Goal: Find specific page/section: Find specific page/section

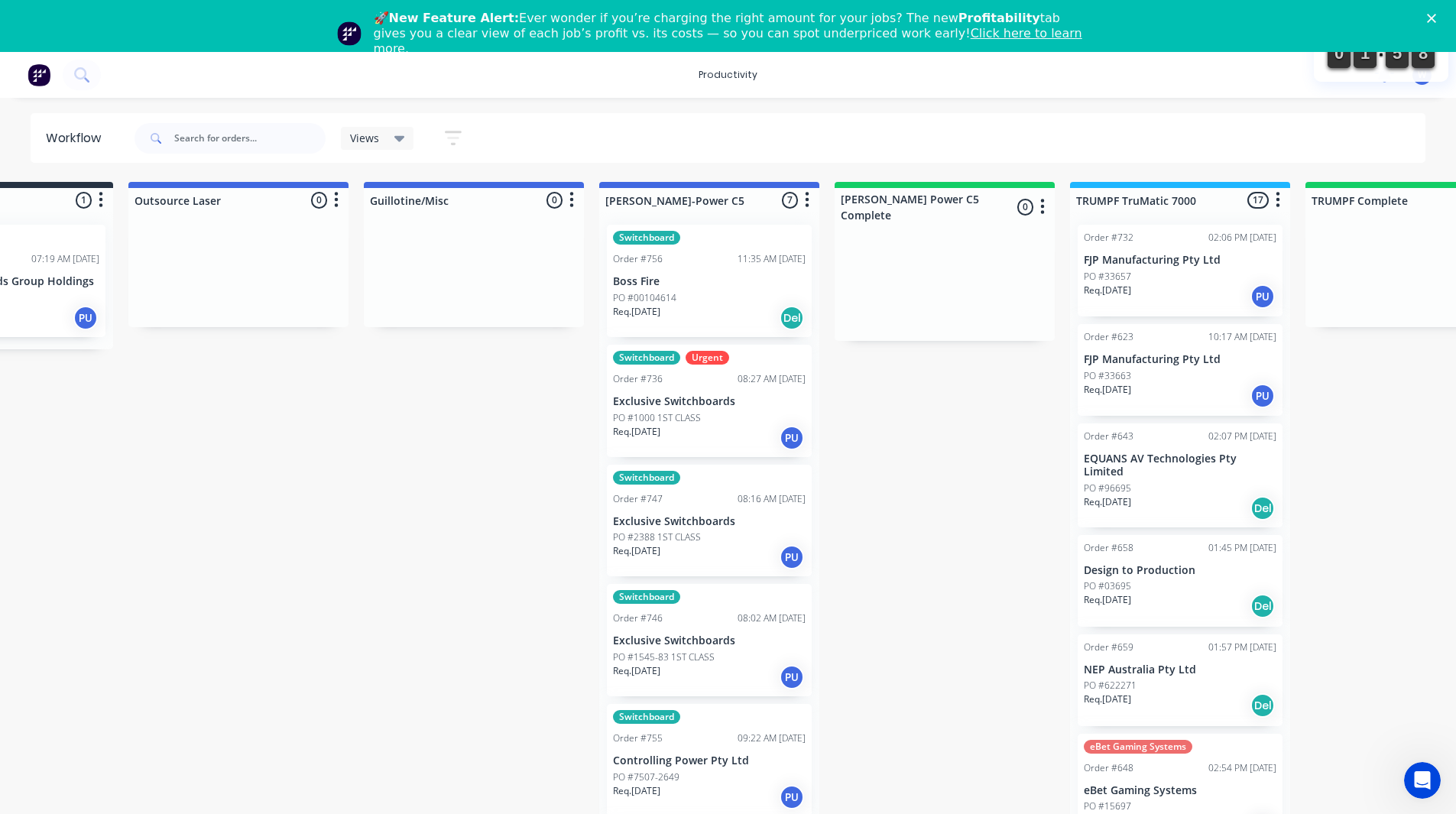
scroll to position [0, 856]
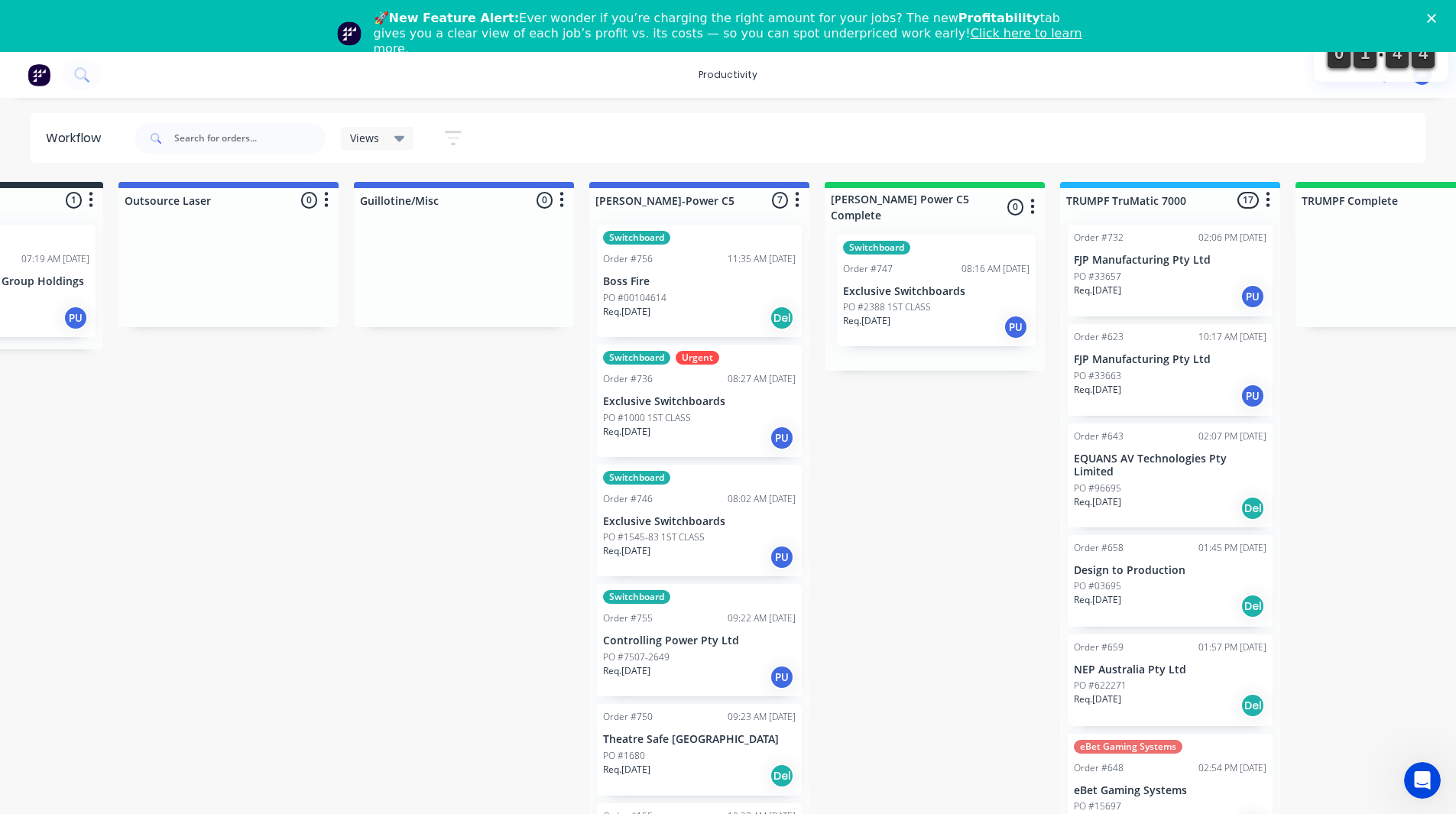
drag, startPoint x: 630, startPoint y: 559, endPoint x: 876, endPoint y: 324, distance: 340.2
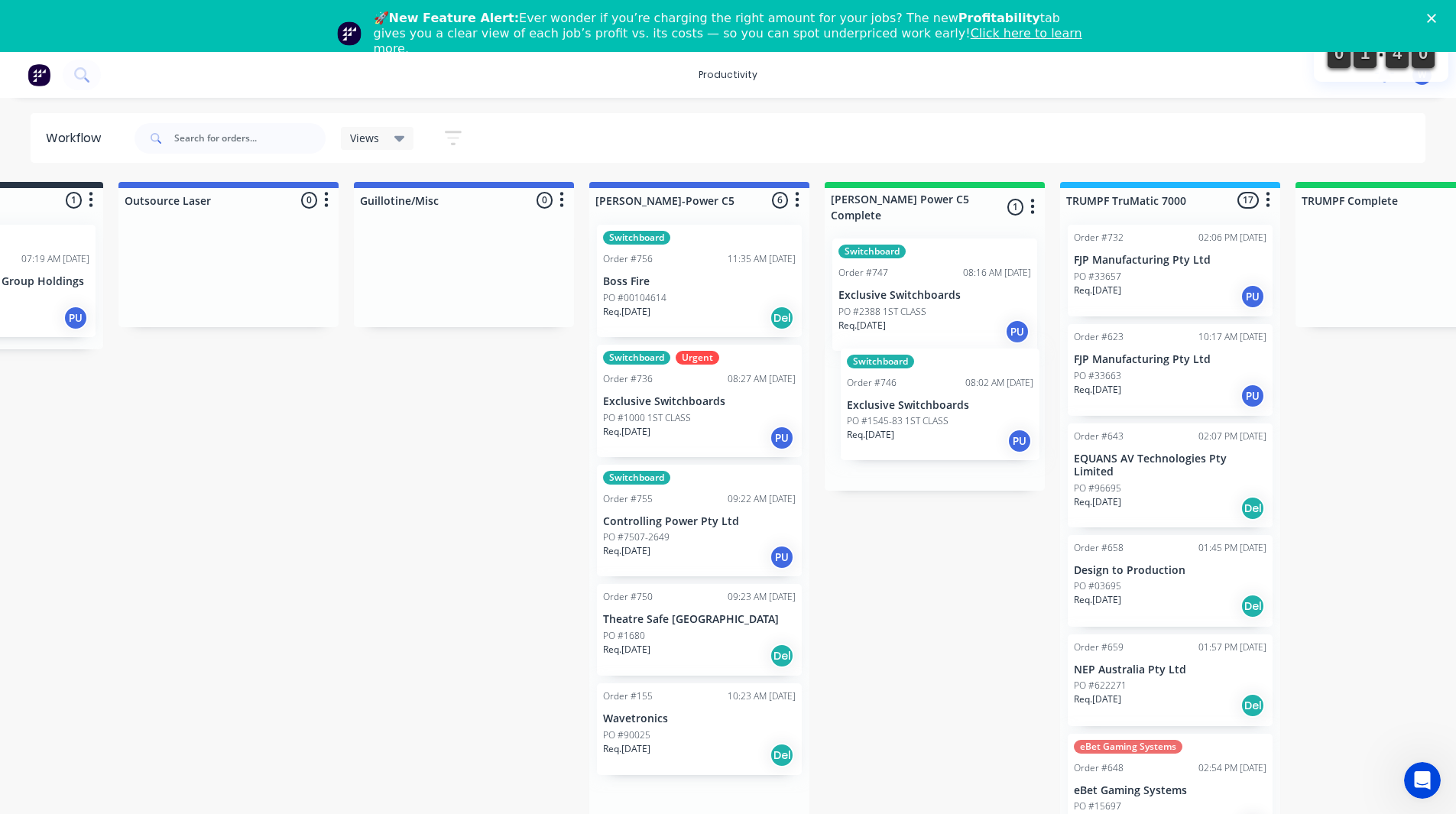
drag, startPoint x: 627, startPoint y: 542, endPoint x: 867, endPoint y: 425, distance: 267.0
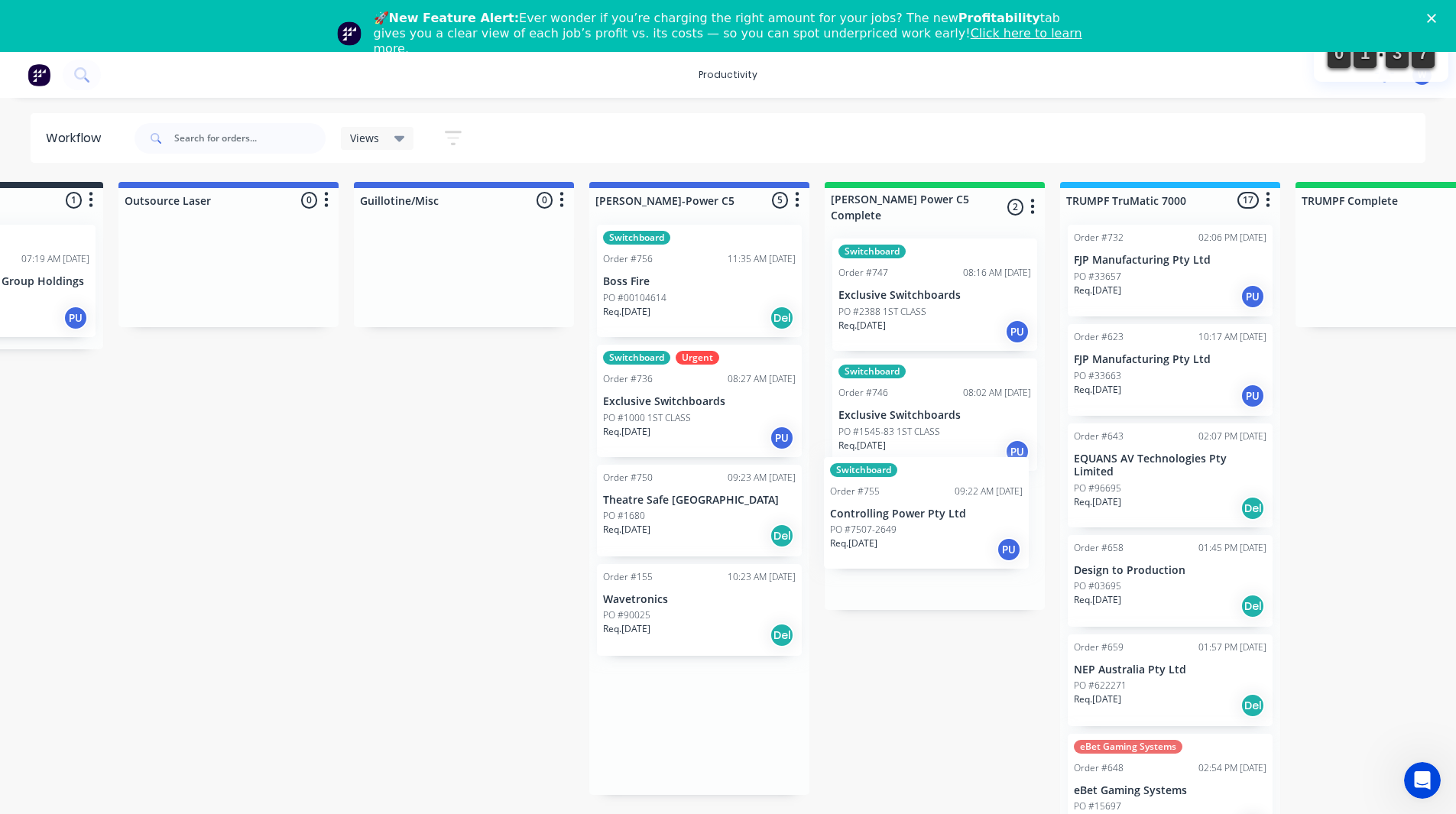
drag, startPoint x: 681, startPoint y: 549, endPoint x: 917, endPoint y: 541, distance: 236.1
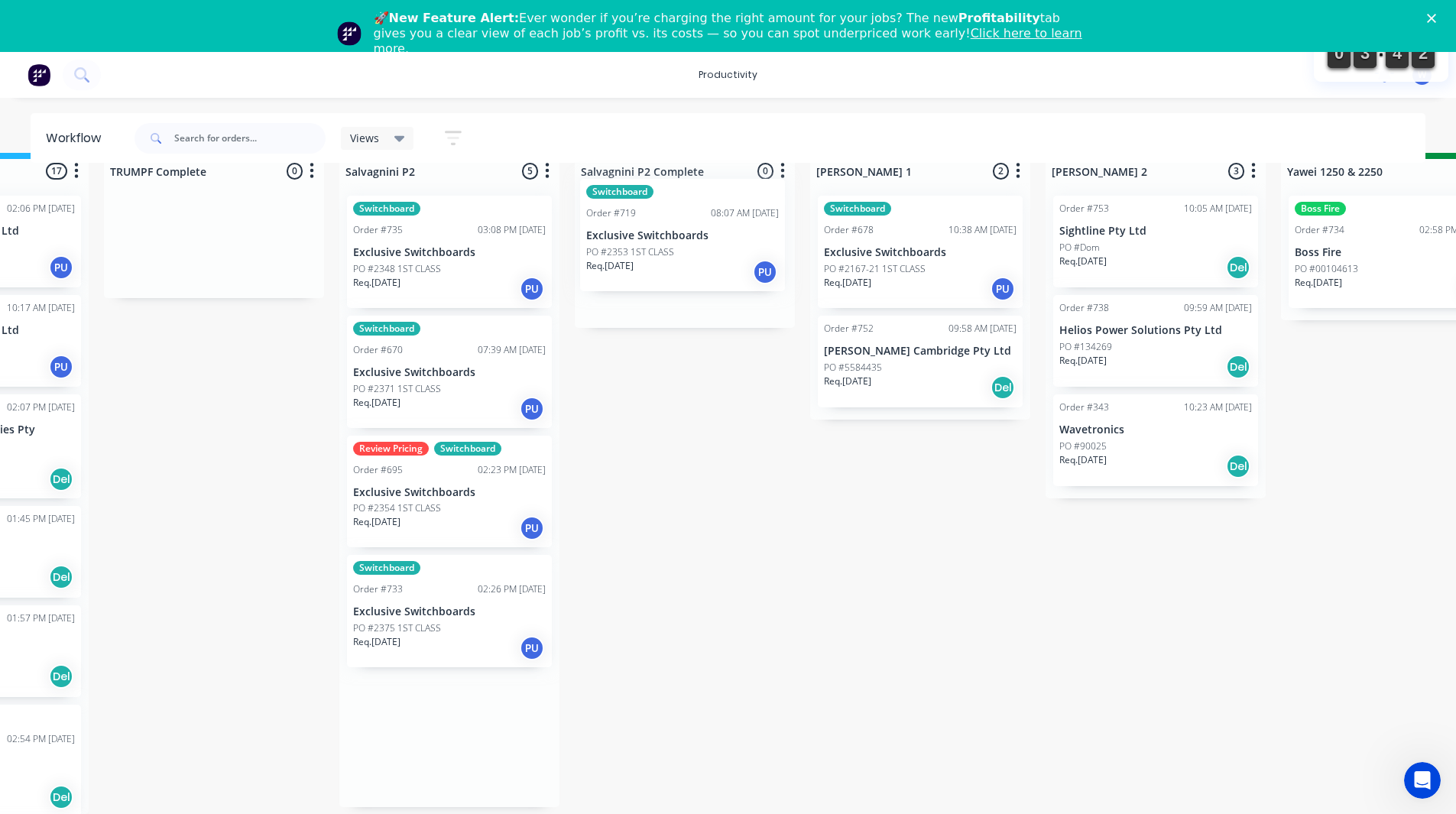
scroll to position [27, 2048]
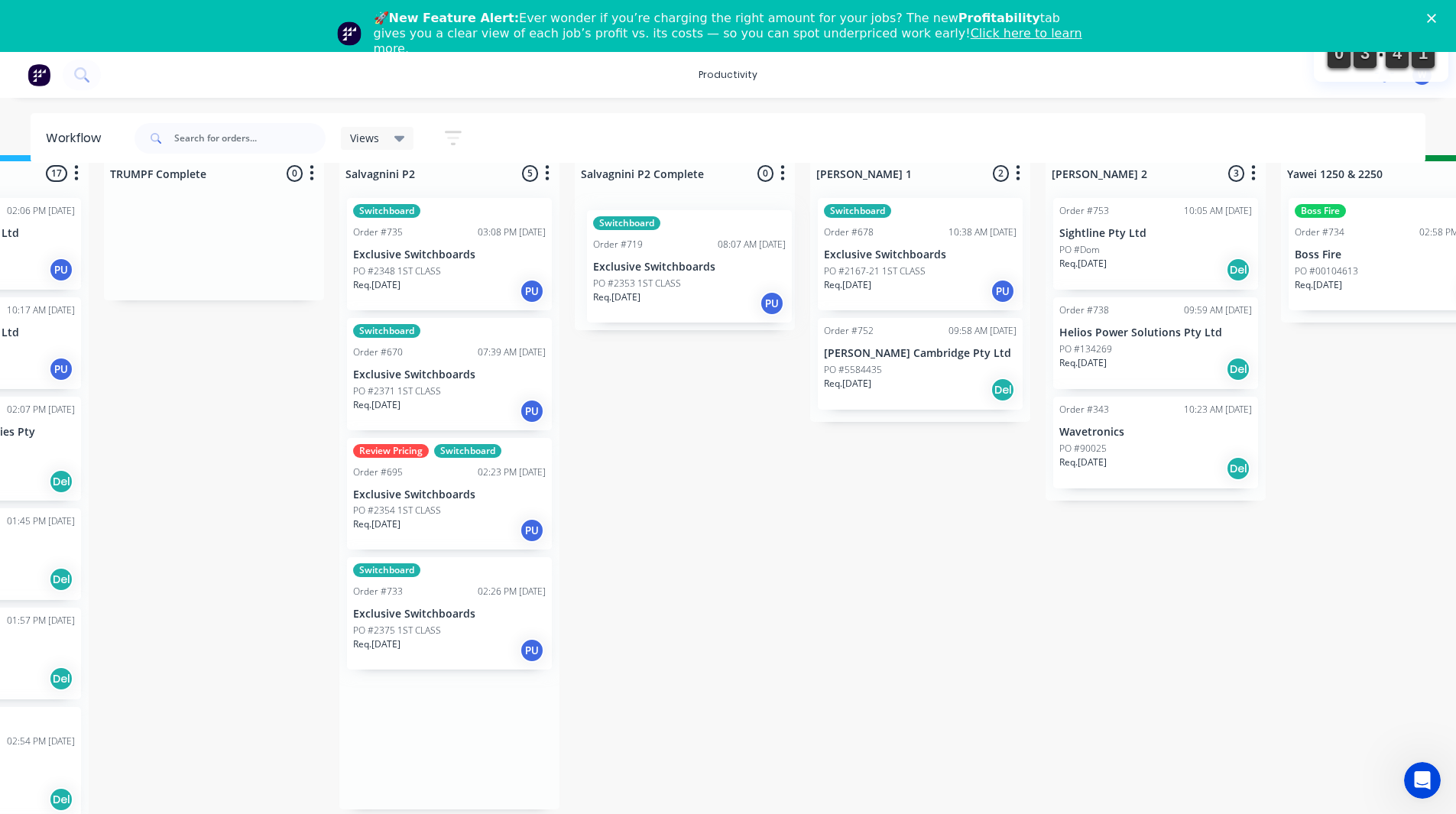
drag, startPoint x: 408, startPoint y: 622, endPoint x: 652, endPoint y: 286, distance: 415.2
click at [652, 286] on div "On Hold 1 Sort By Created date Required date Order number Customer name Most re…" at bounding box center [1432, 486] width 6983 height 661
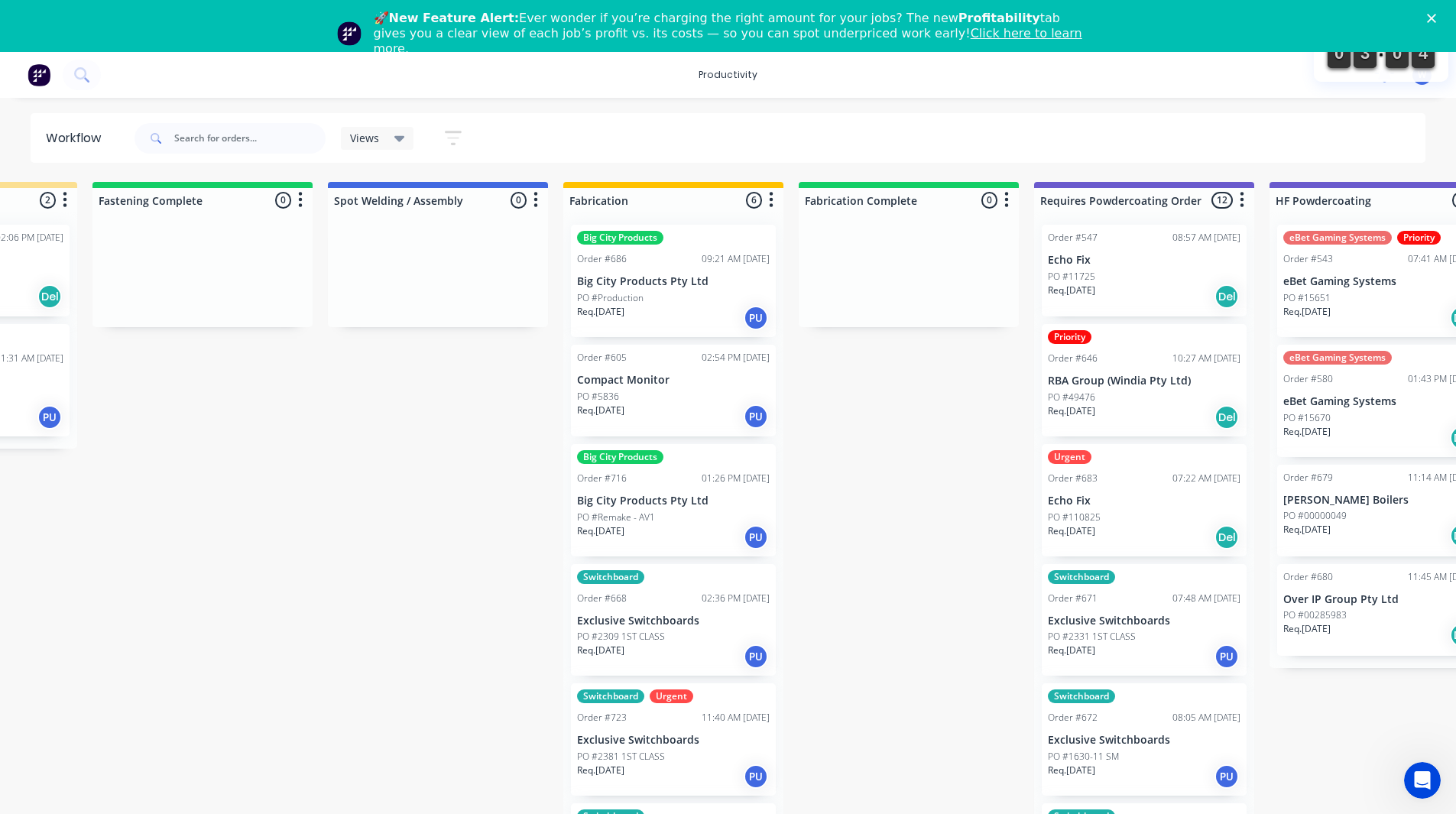
scroll to position [0, 3975]
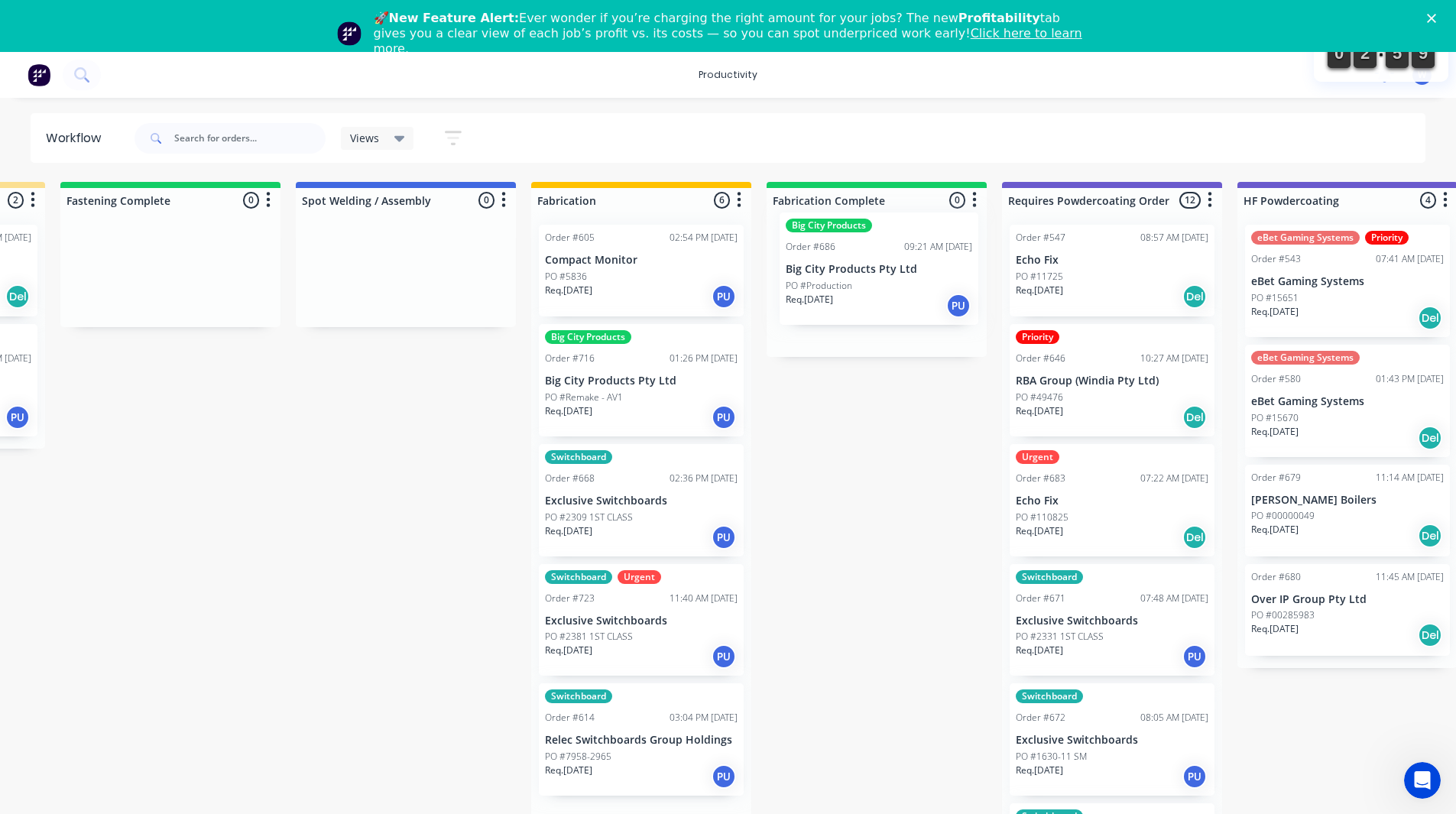
drag, startPoint x: 611, startPoint y: 274, endPoint x: 856, endPoint y: 264, distance: 245.2
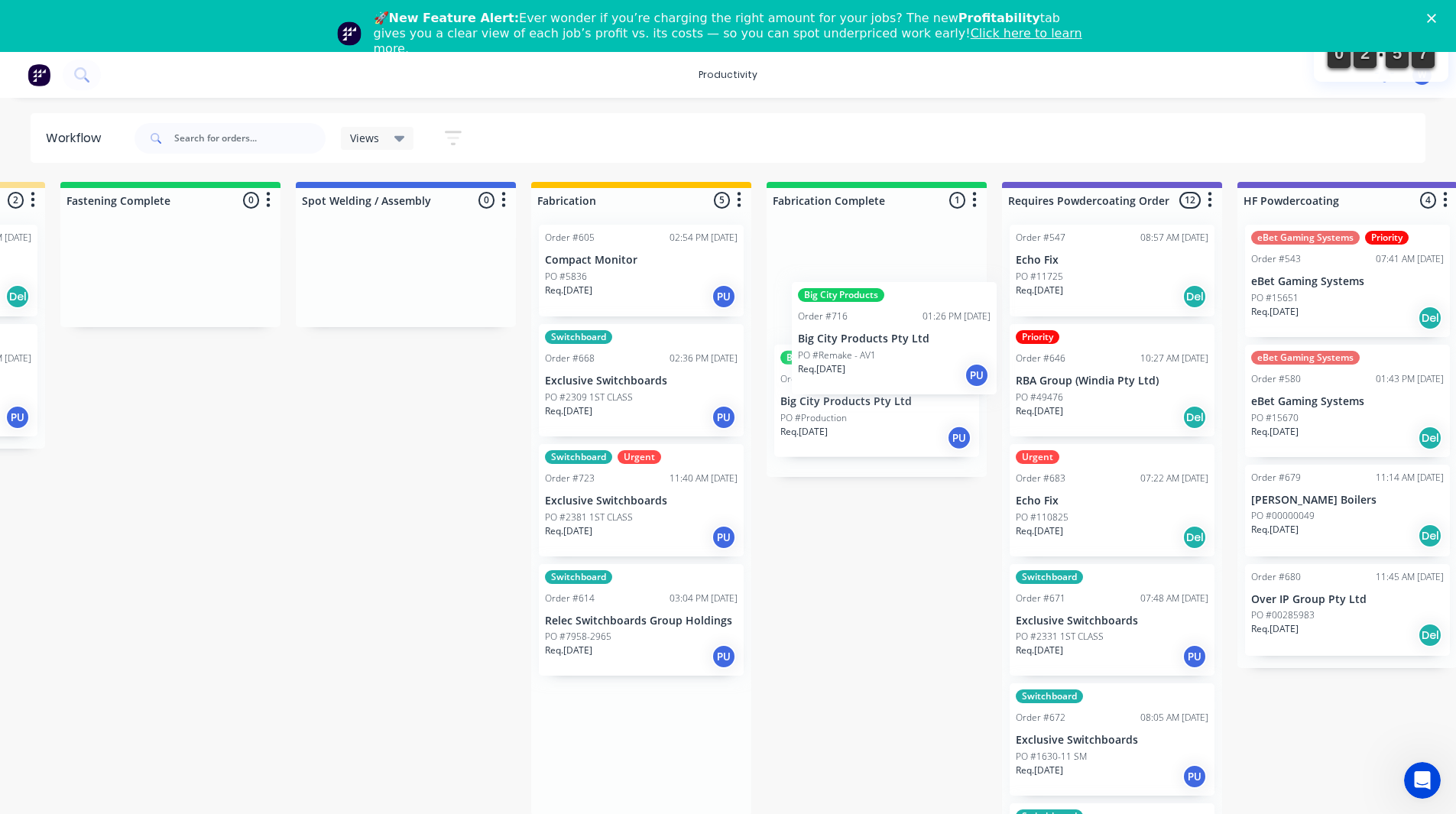
drag, startPoint x: 623, startPoint y: 408, endPoint x: 883, endPoint y: 366, distance: 263.4
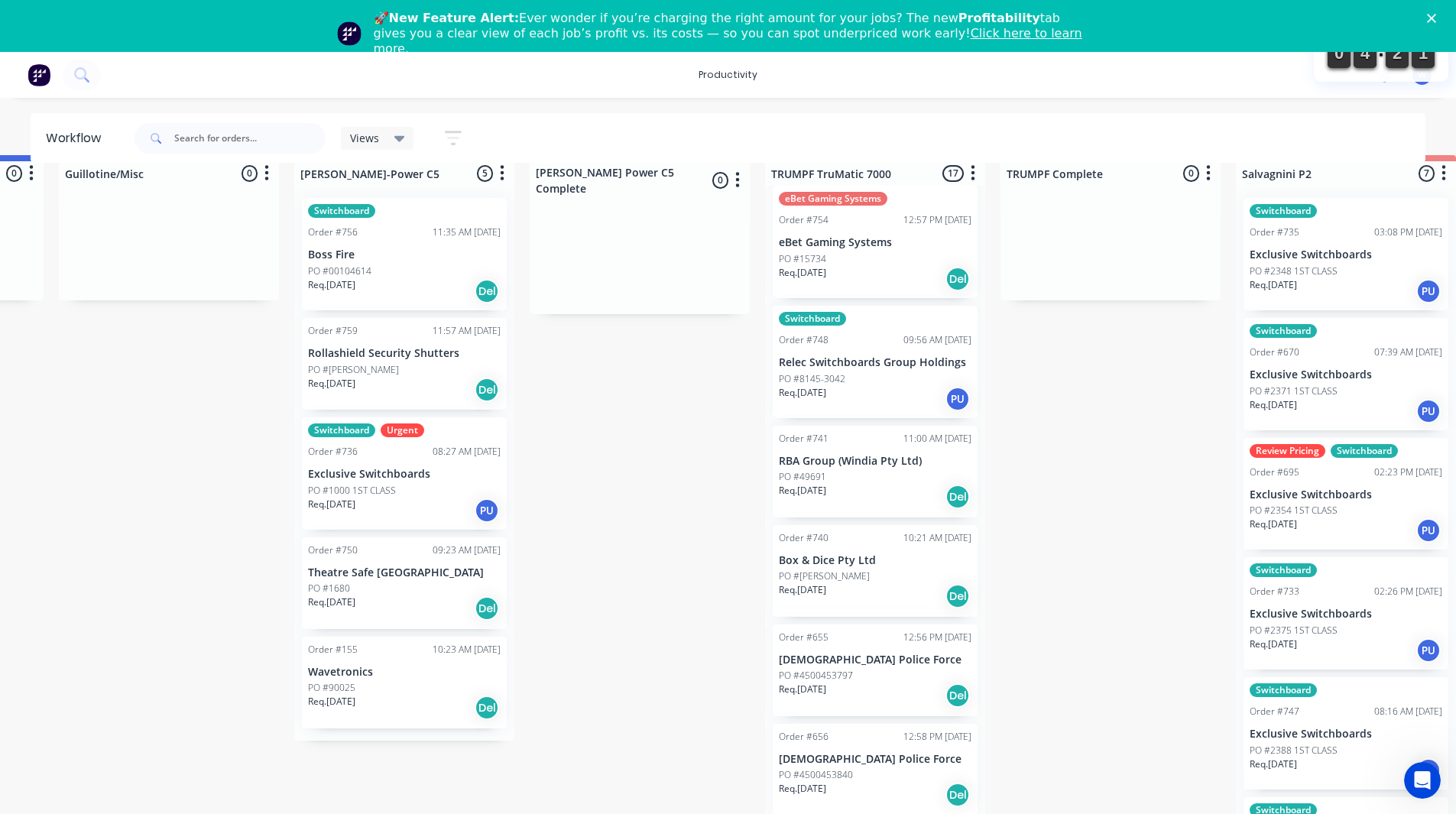
scroll to position [41, 1151]
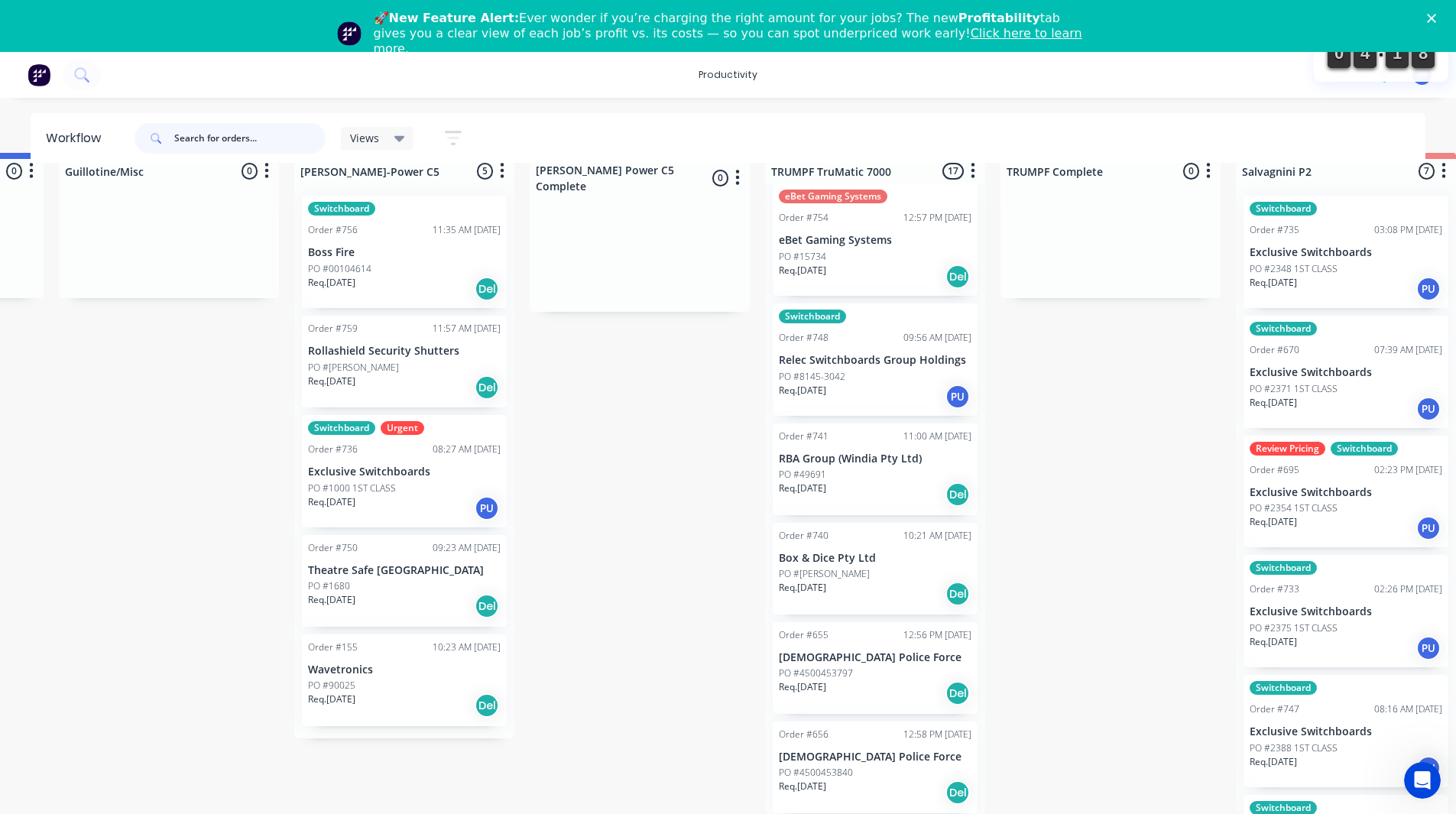
drag, startPoint x: 211, startPoint y: 134, endPoint x: 204, endPoint y: 130, distance: 8.1
click at [204, 131] on input "text" at bounding box center [250, 138] width 151 height 31
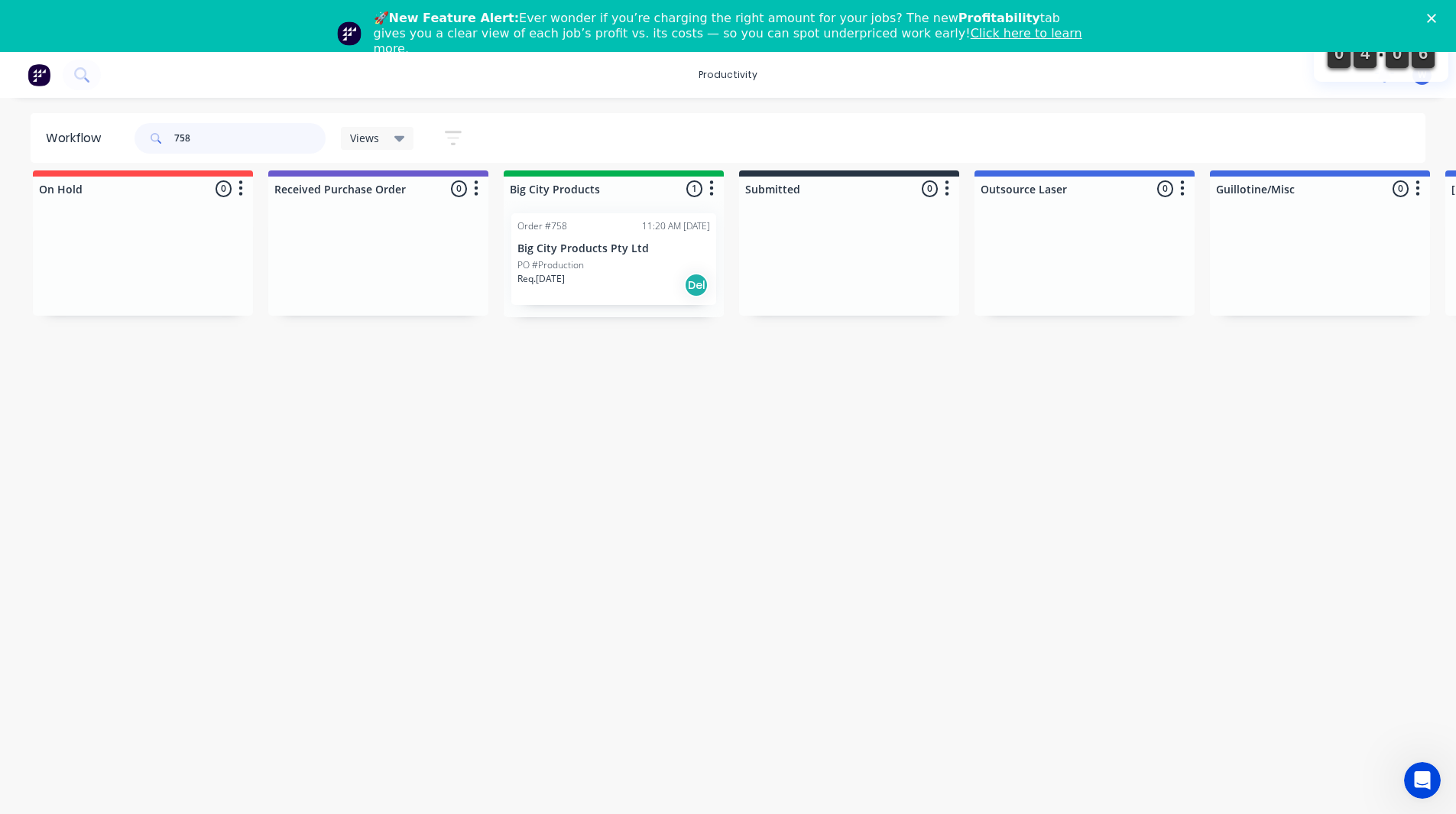
scroll to position [0, 0]
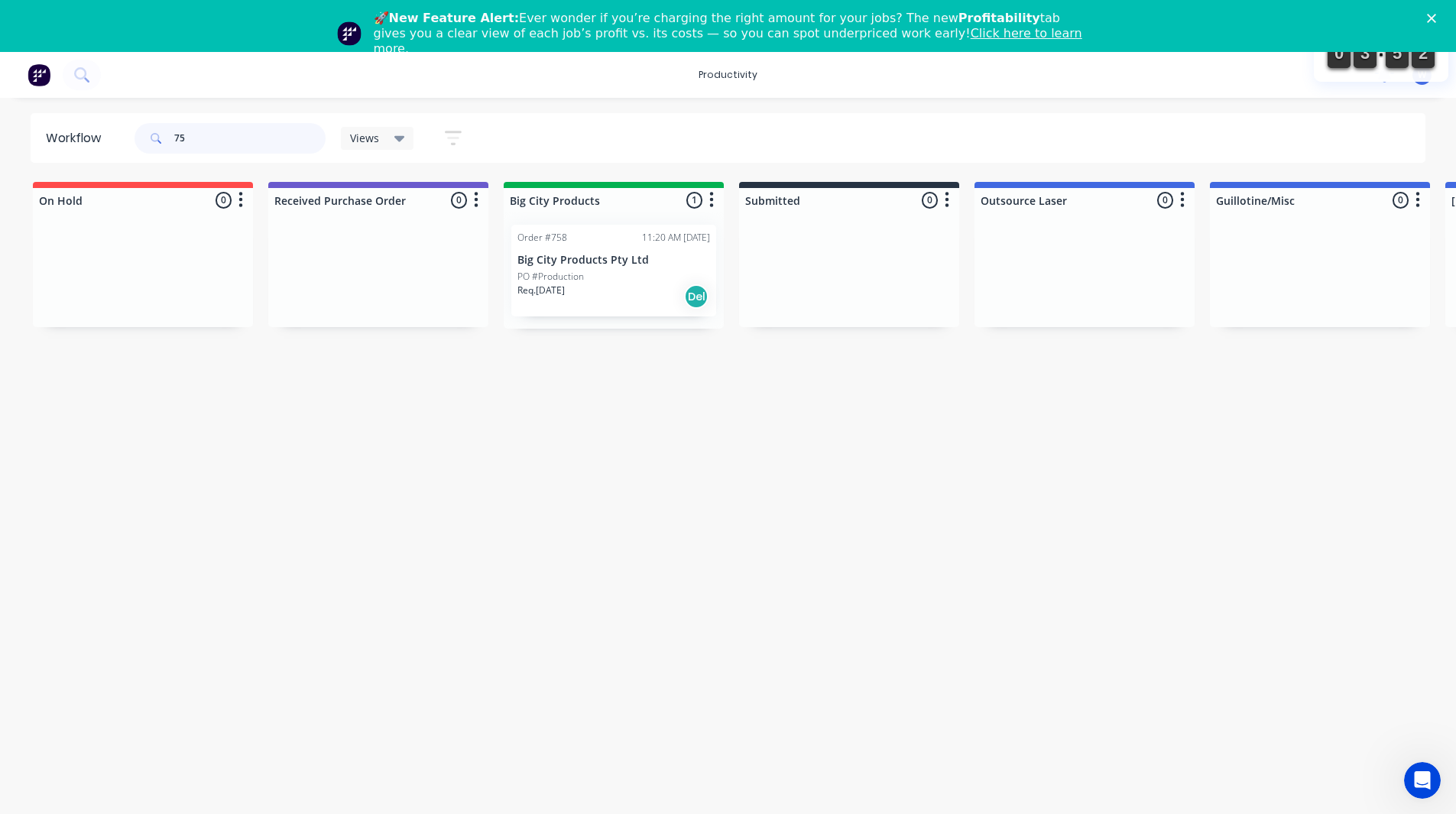
type input "7"
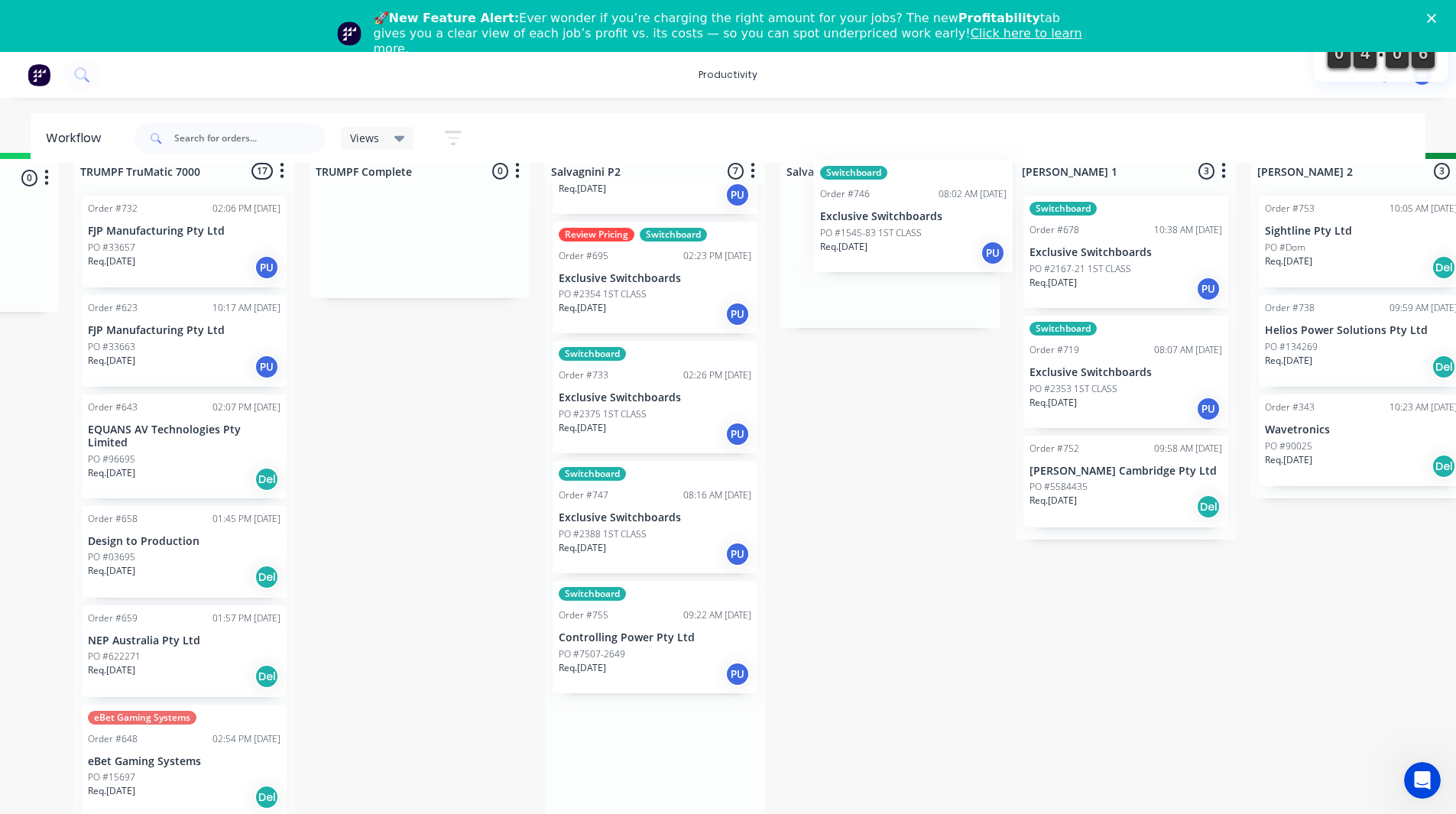
scroll to position [28, 1842]
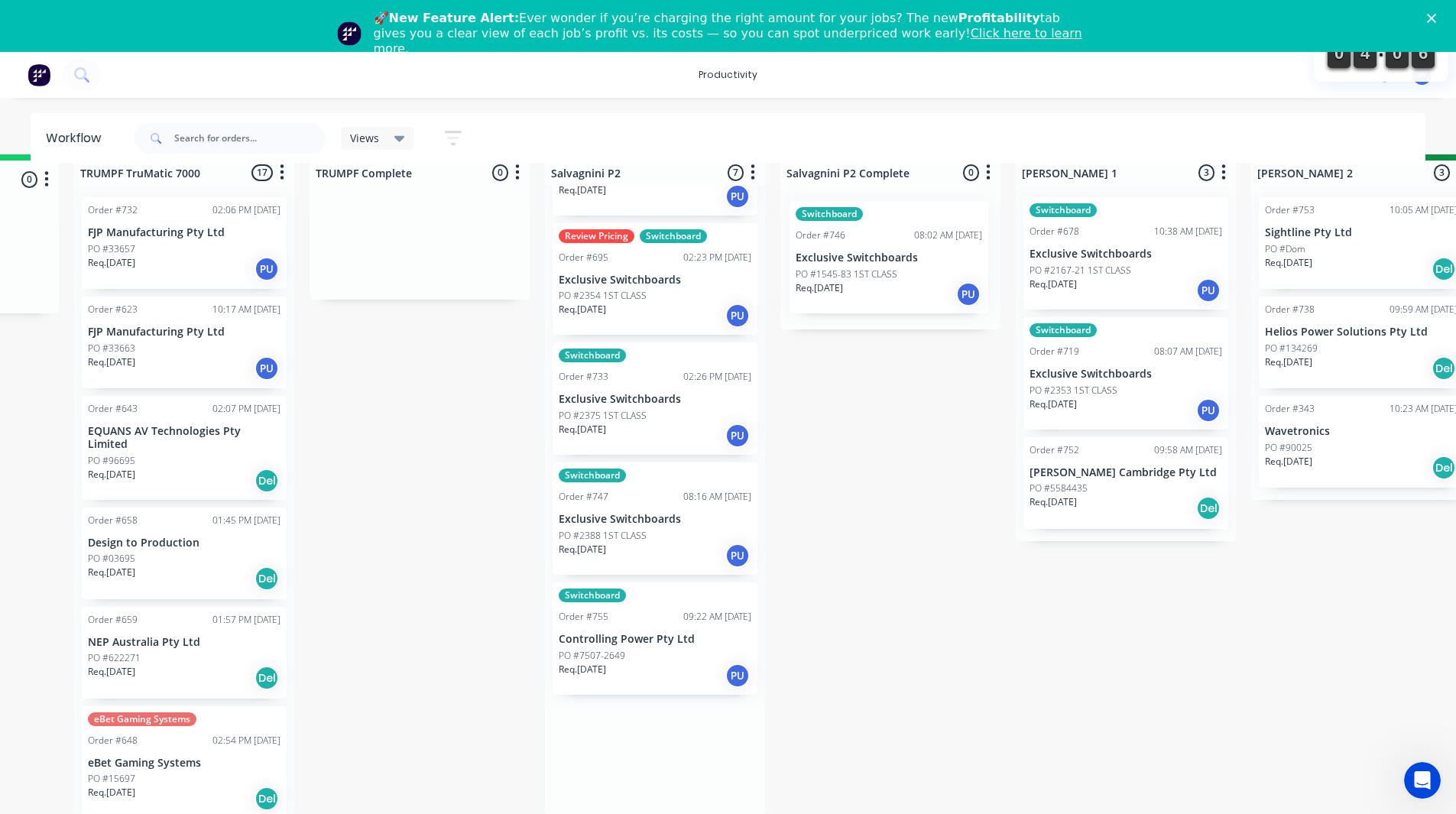
drag, startPoint x: 723, startPoint y: 549, endPoint x: 852, endPoint y: 257, distance: 319.2
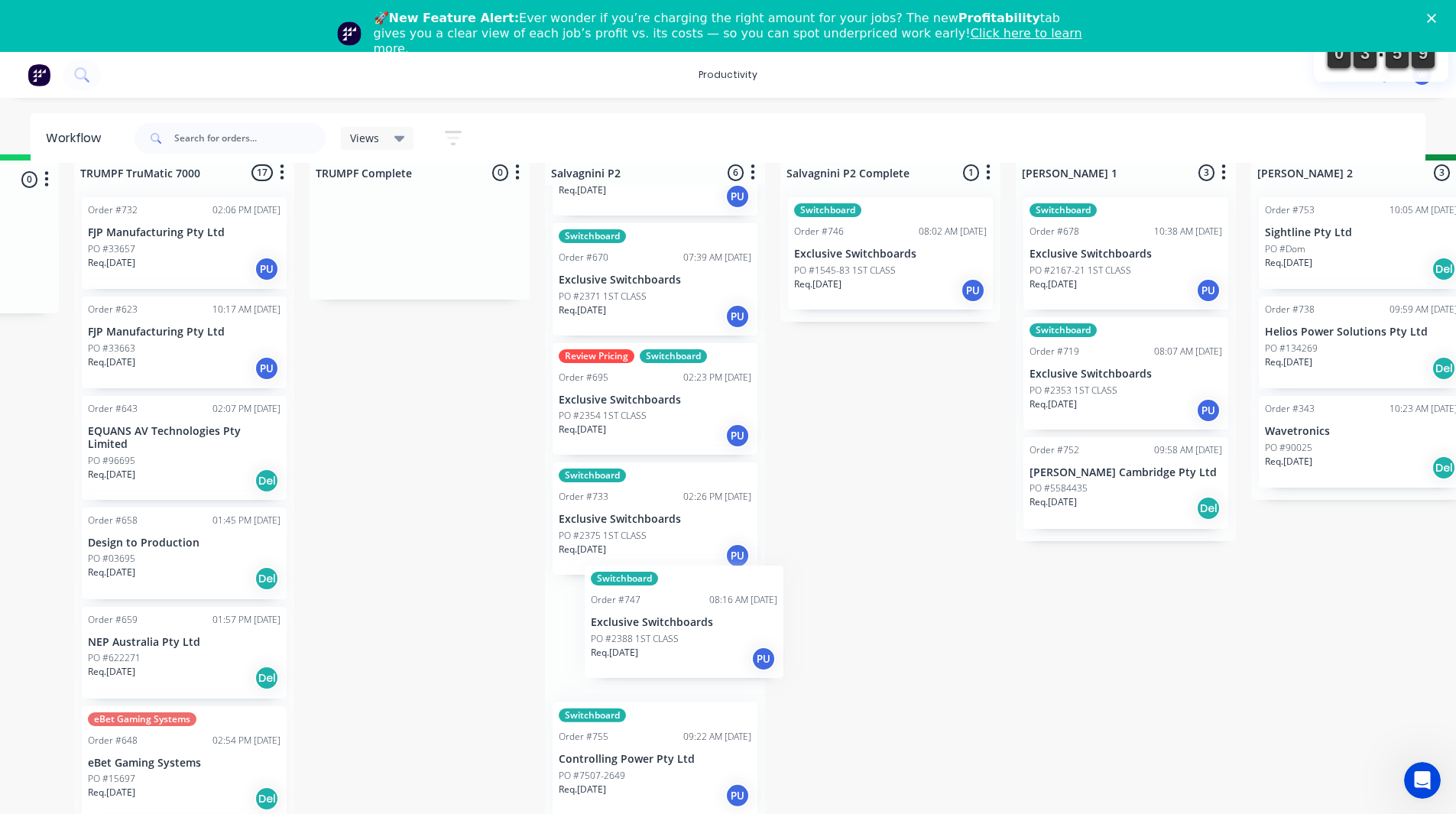
scroll to position [29, 1842]
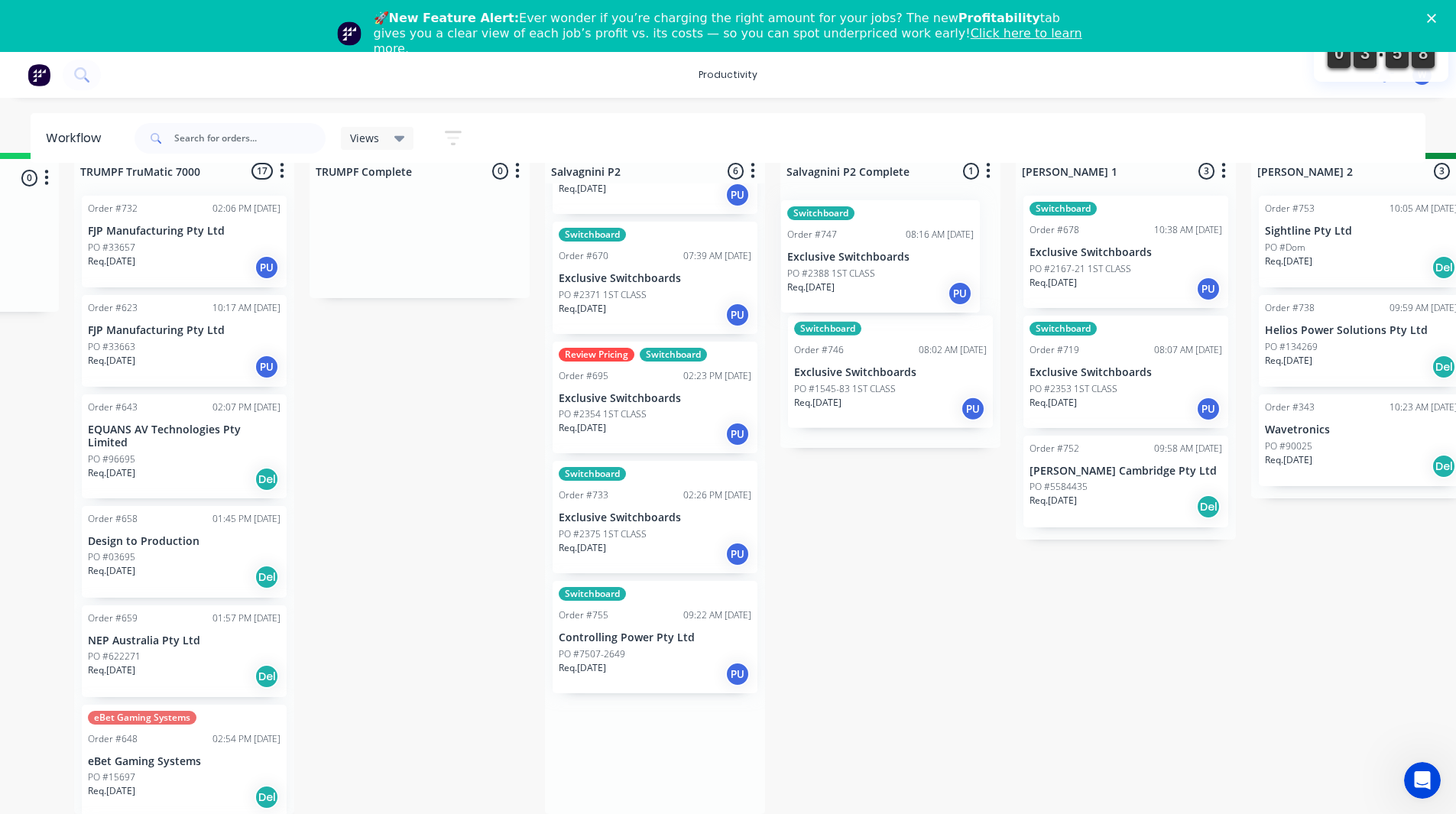
drag, startPoint x: 615, startPoint y: 641, endPoint x: 849, endPoint y: 258, distance: 448.8
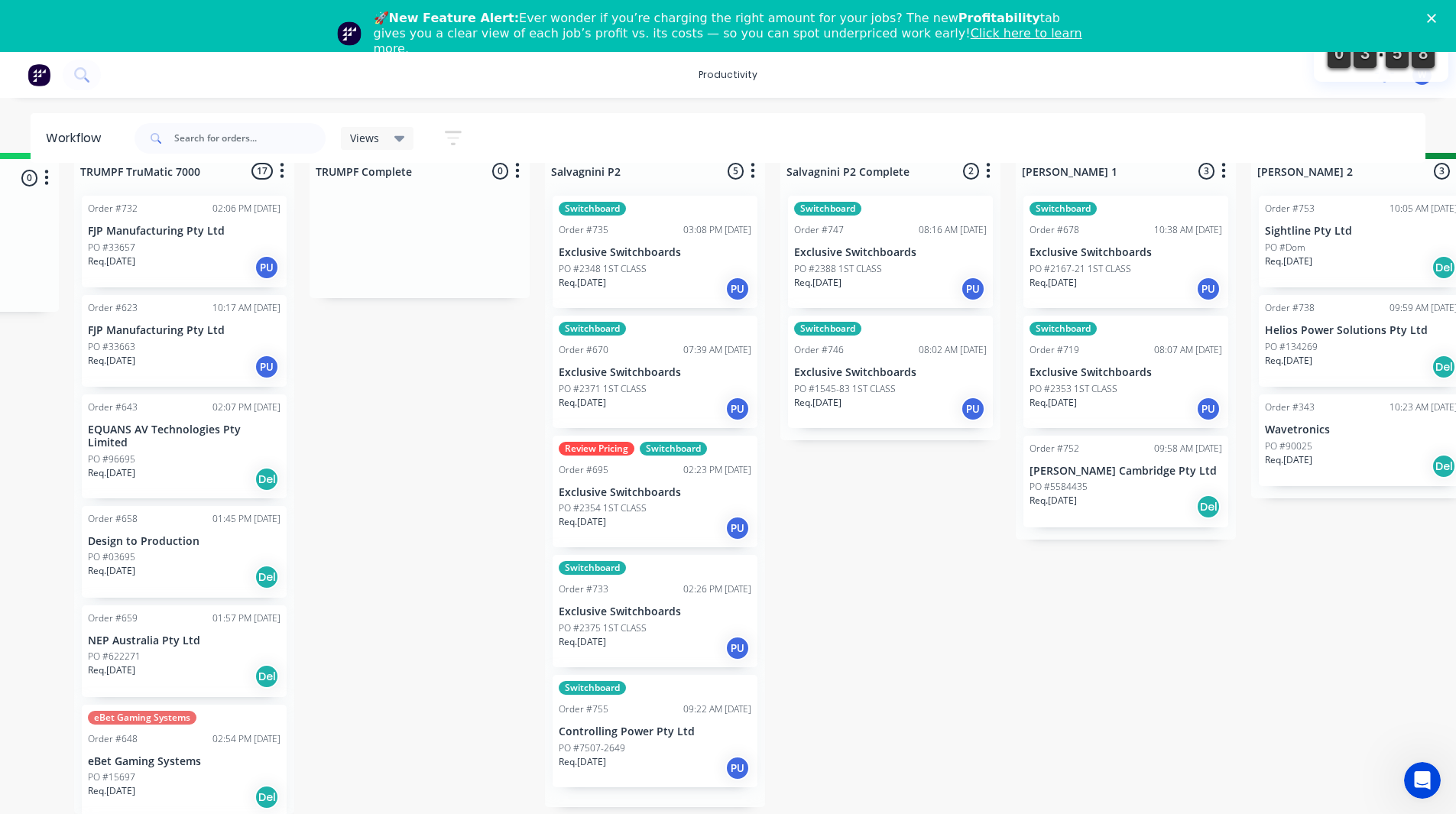
scroll to position [0, 0]
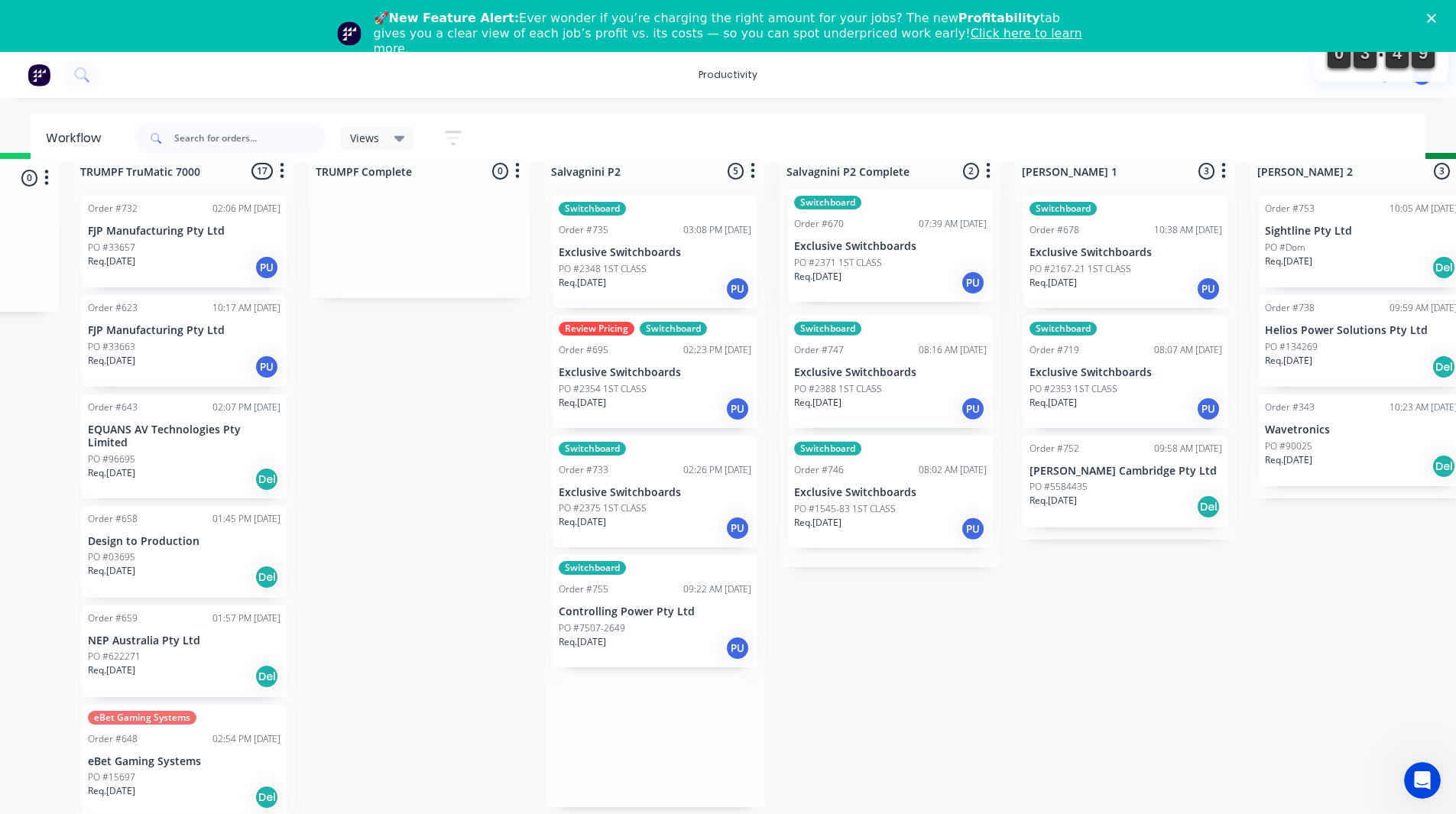
drag, startPoint x: 610, startPoint y: 377, endPoint x: 859, endPoint y: 254, distance: 277.7
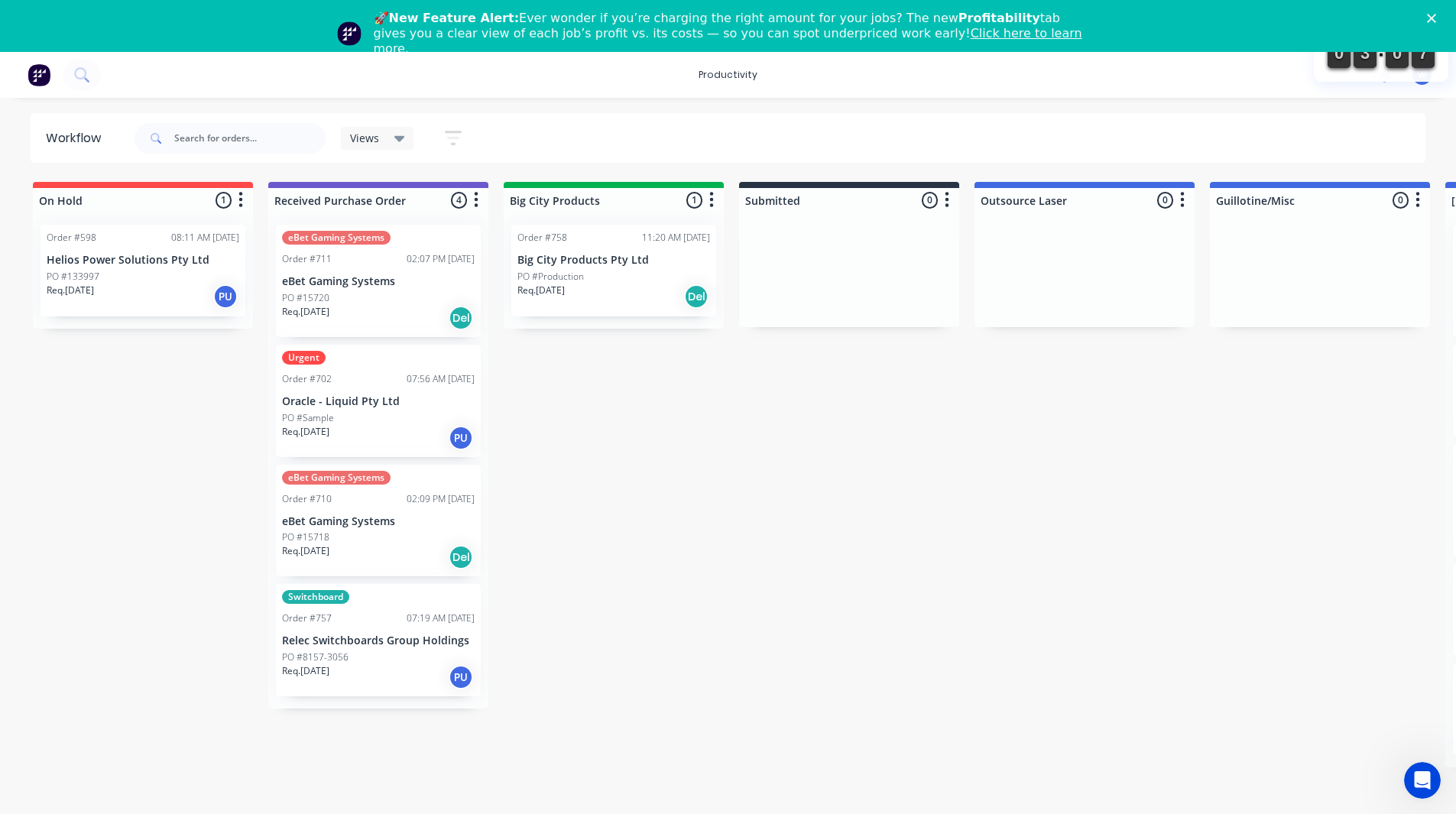
click at [1436, 19] on polygon "Close" at bounding box center [1431, 18] width 9 height 9
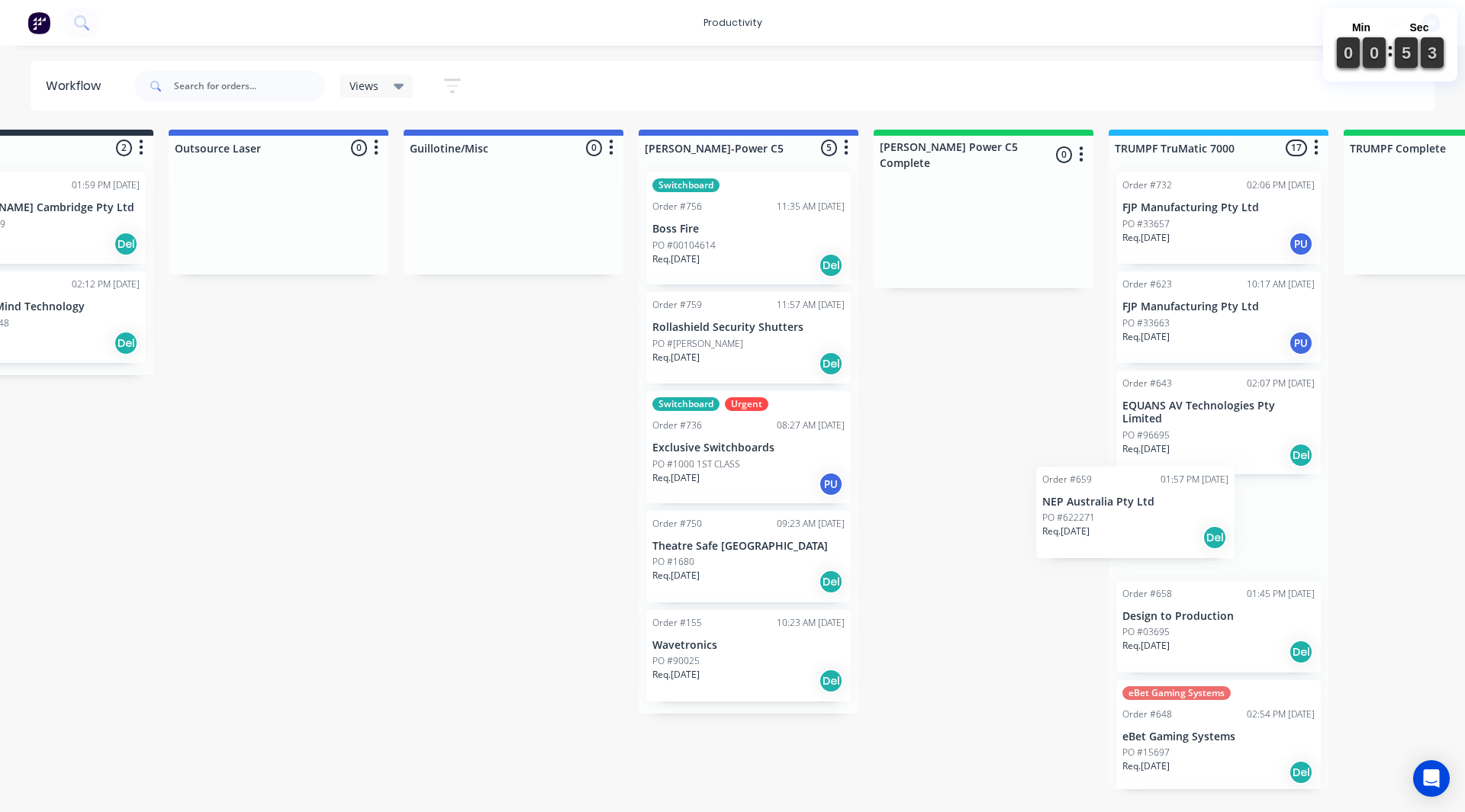
scroll to position [0, 807]
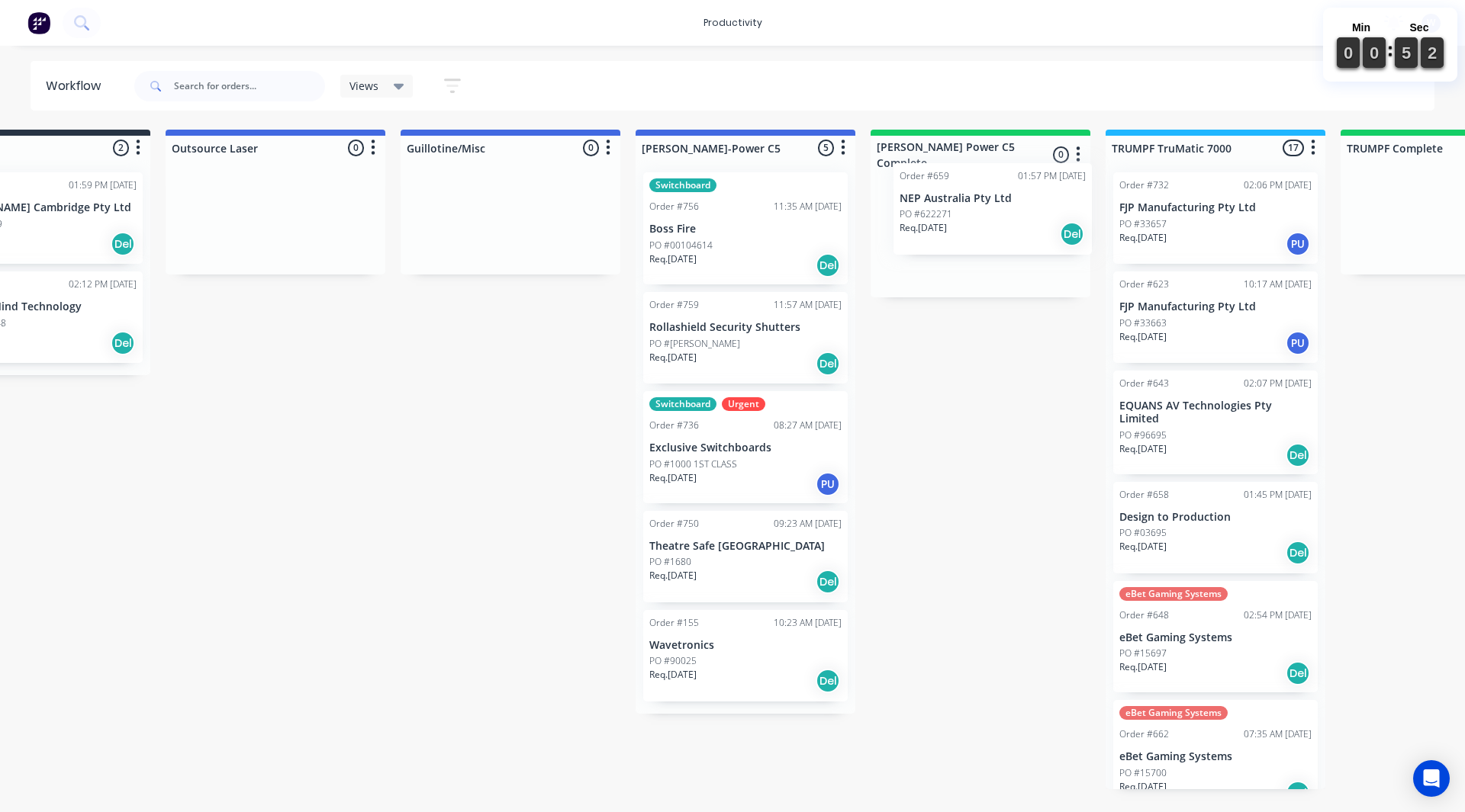
drag, startPoint x: 1240, startPoint y: 646, endPoint x: 996, endPoint y: 227, distance: 484.9
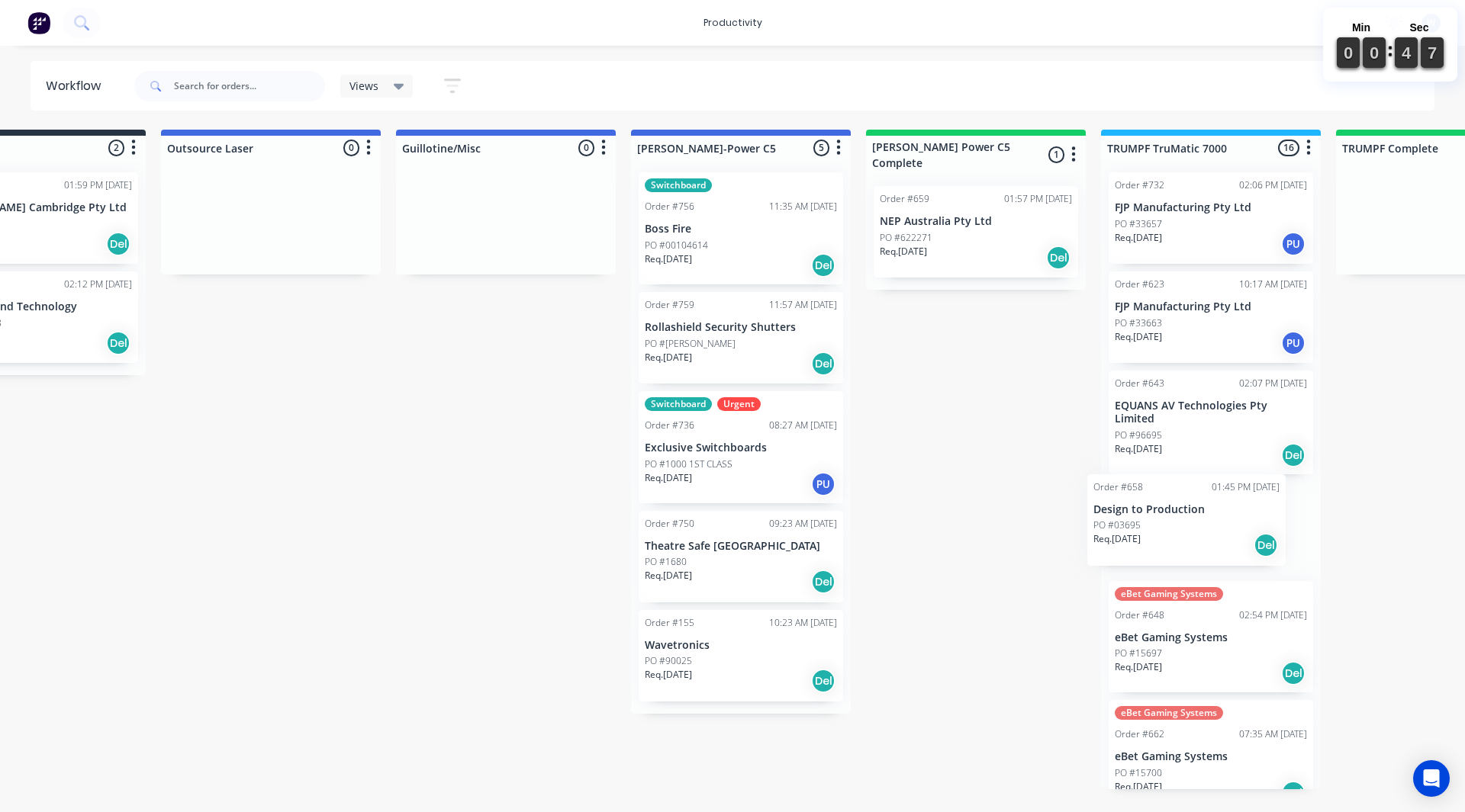
scroll to position [0, 815]
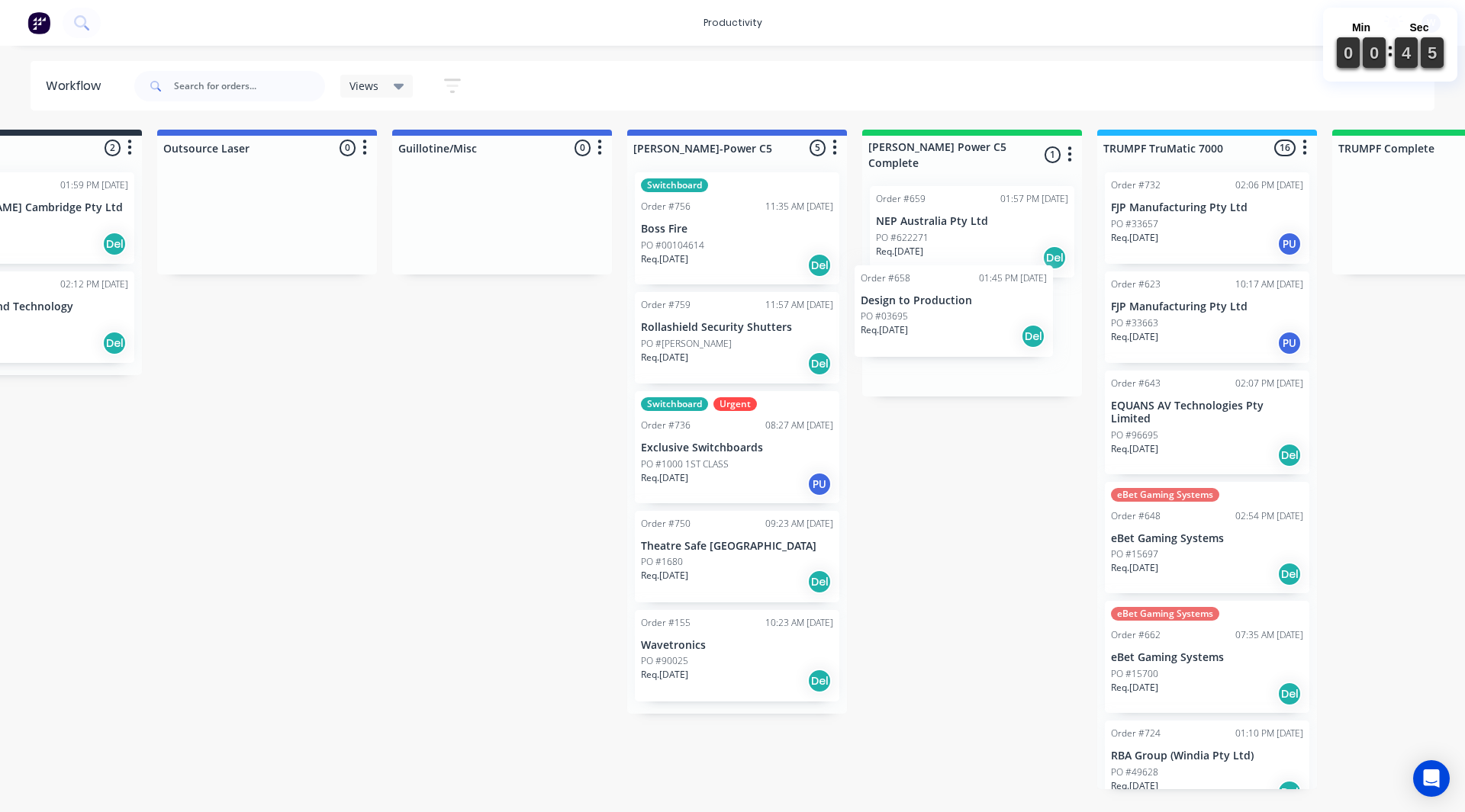
drag, startPoint x: 1213, startPoint y: 541, endPoint x: 949, endPoint y: 324, distance: 341.7
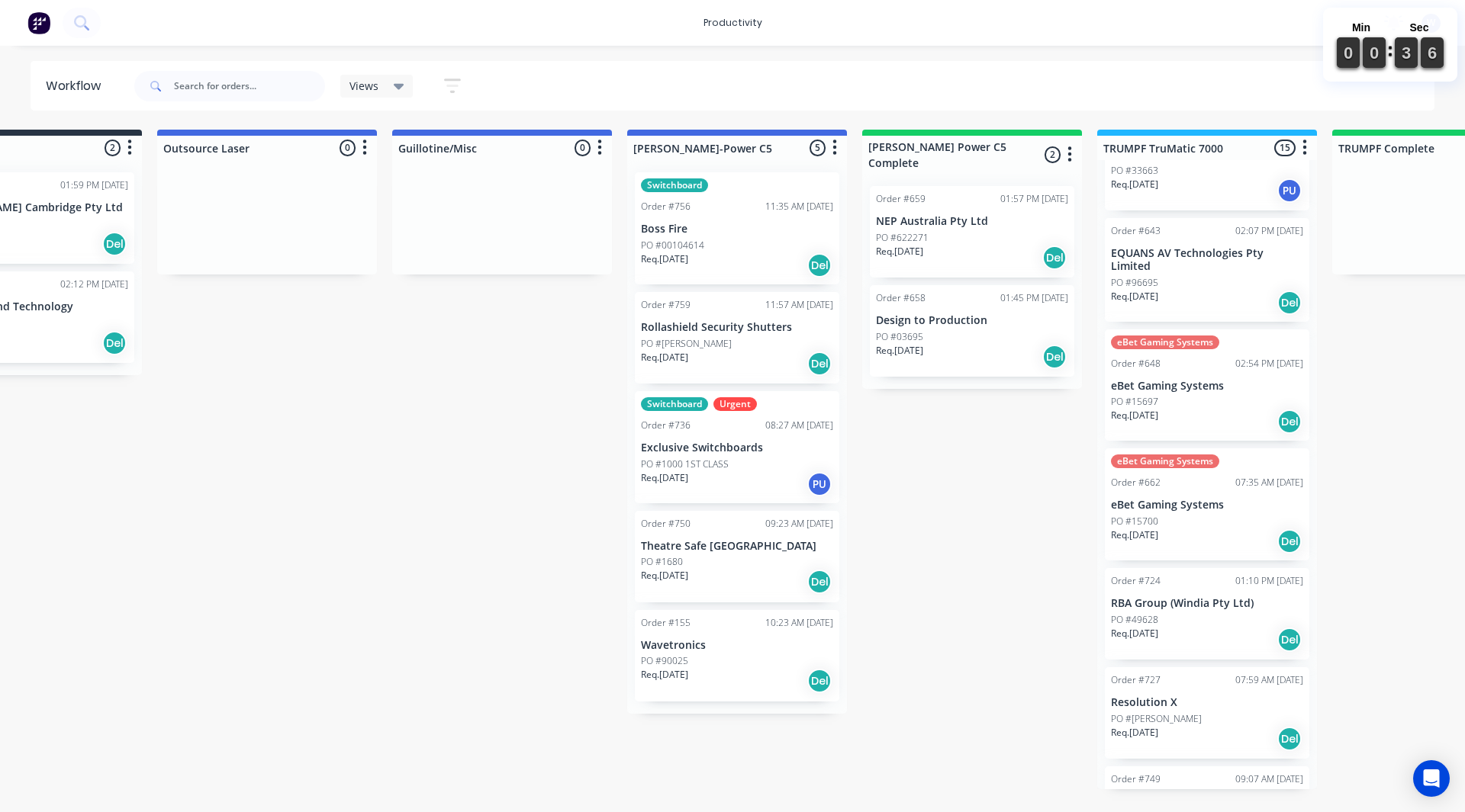
scroll to position [0, 818]
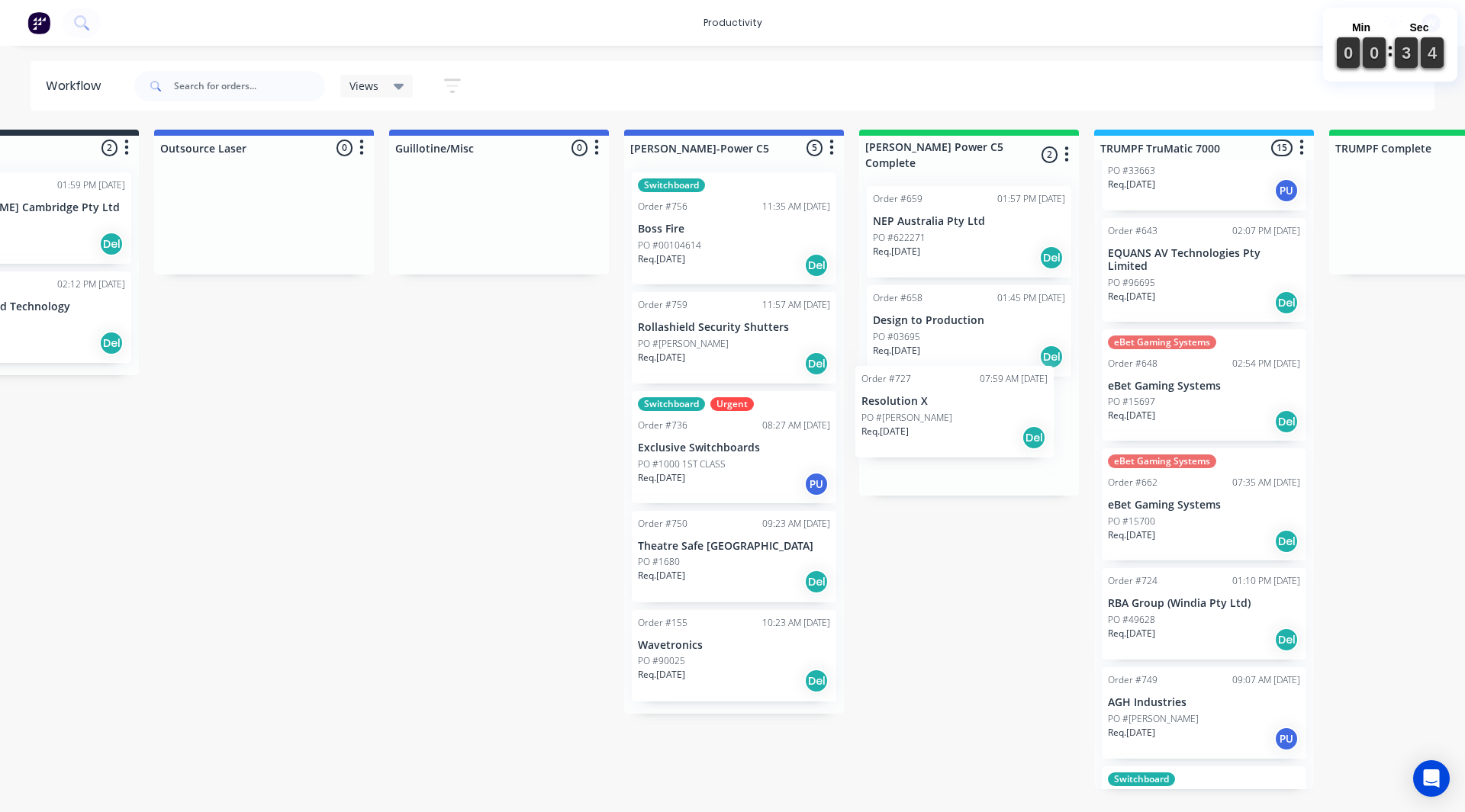
drag, startPoint x: 1190, startPoint y: 725, endPoint x: 933, endPoint y: 423, distance: 396.6
click at [306, 90] on input "text" at bounding box center [249, 85] width 151 height 31
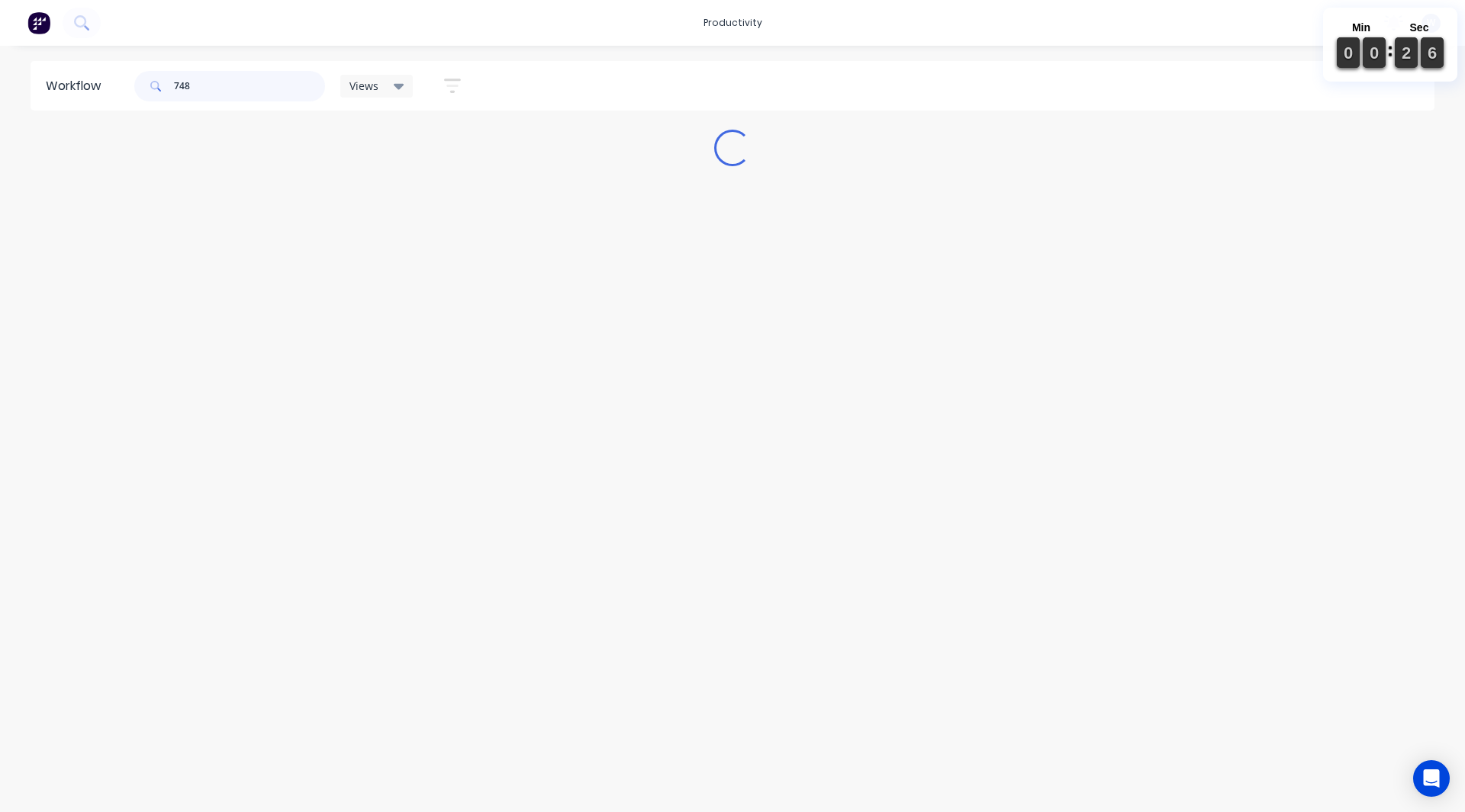
scroll to position [0, 0]
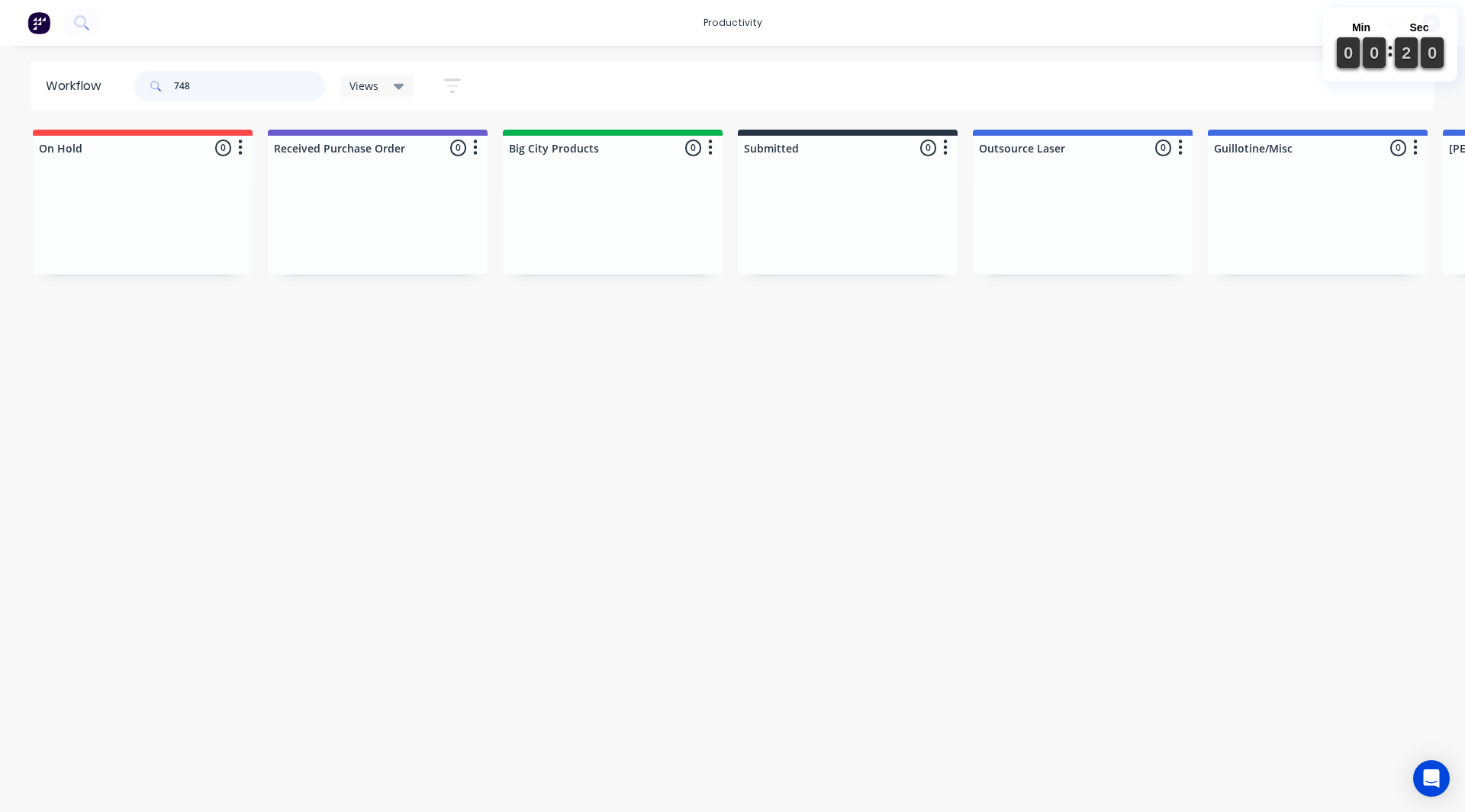
click at [257, 90] on input "748" at bounding box center [249, 85] width 151 height 31
type input "748"
click at [697, 481] on div "Workflow 748 Views Save new view None (Default) edit Pat's edit Shane's View ed…" at bounding box center [732, 421] width 1465 height 721
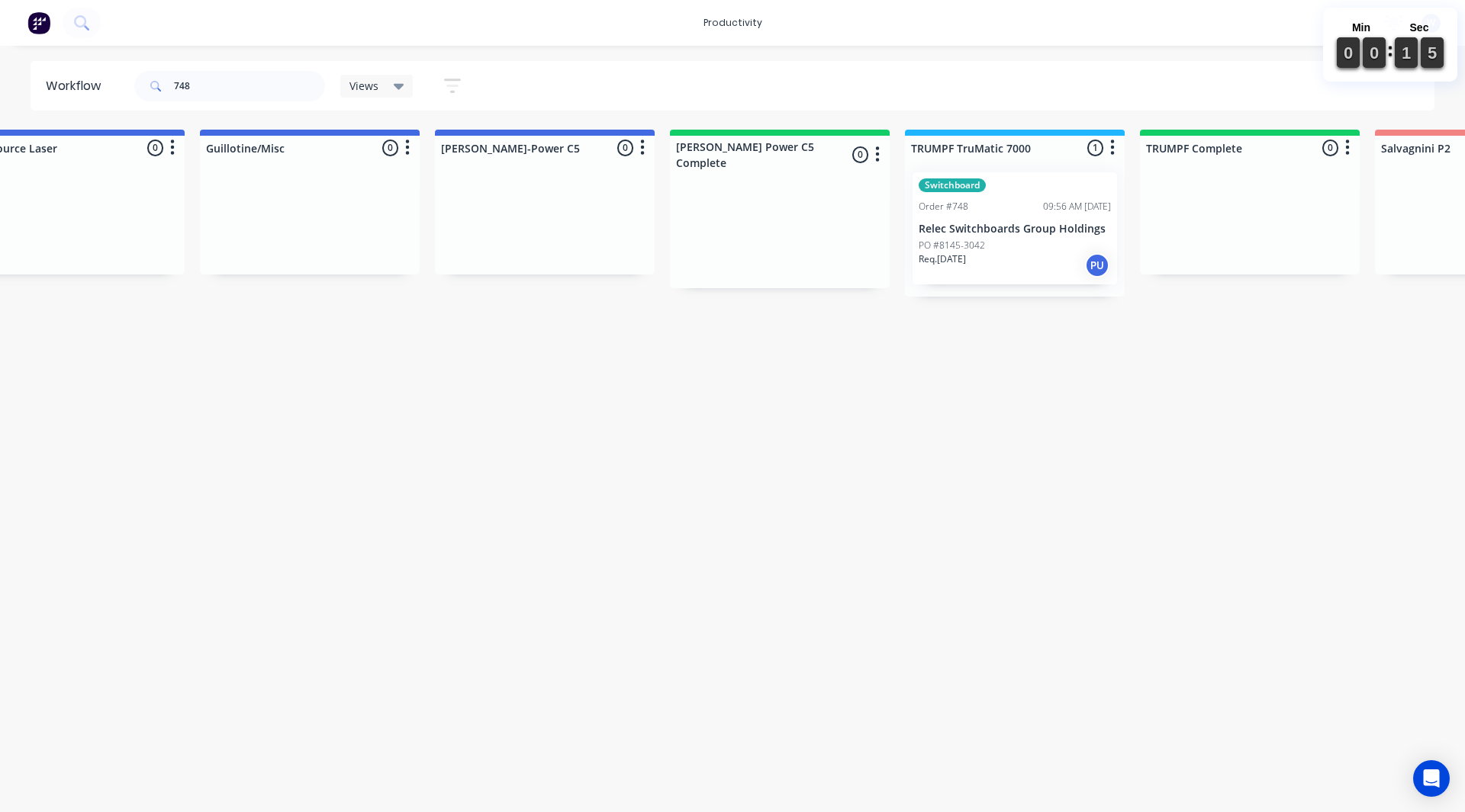
scroll to position [0, 1038]
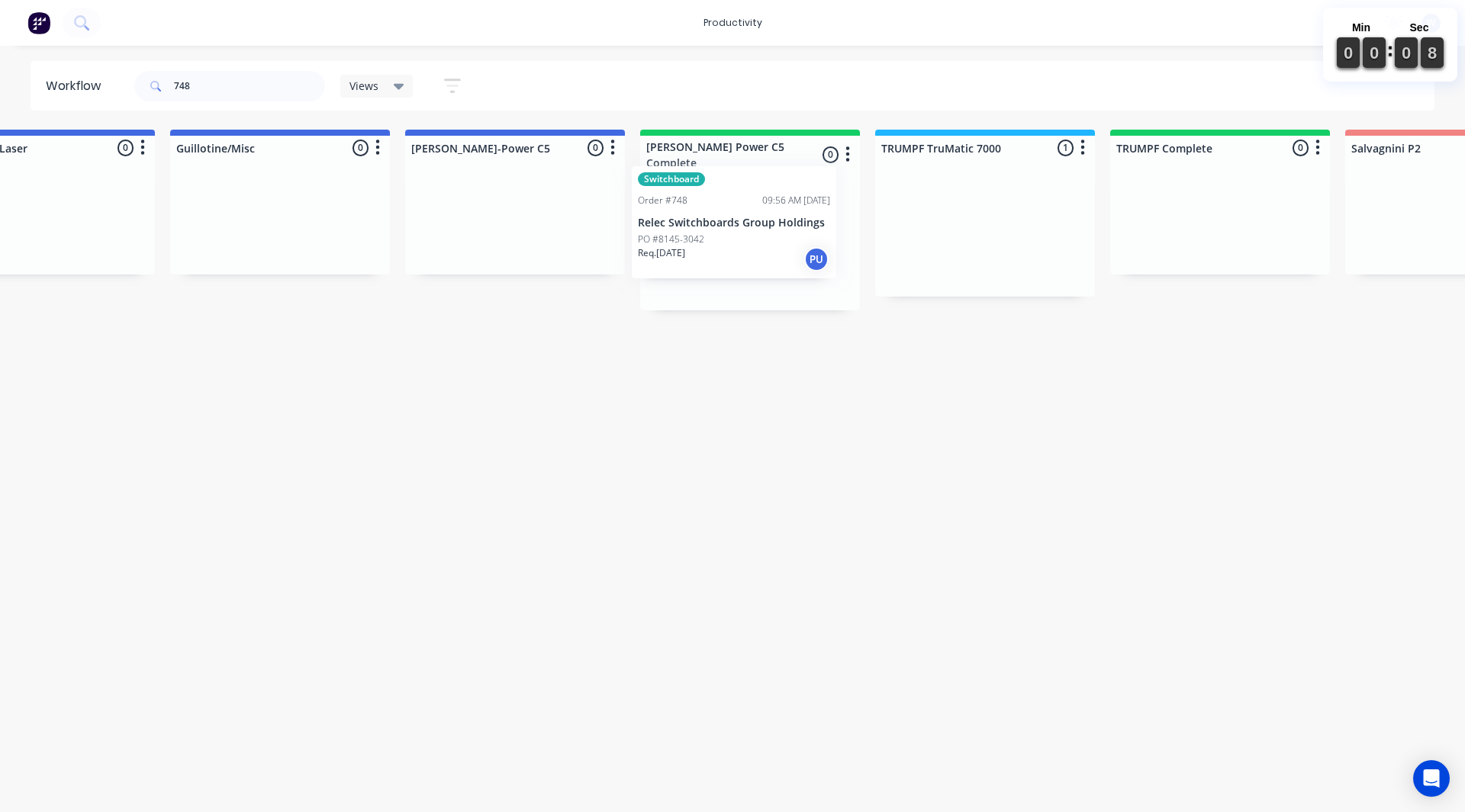
drag, startPoint x: 995, startPoint y: 238, endPoint x: 741, endPoint y: 232, distance: 254.1
drag, startPoint x: 582, startPoint y: 530, endPoint x: 588, endPoint y: 537, distance: 9.2
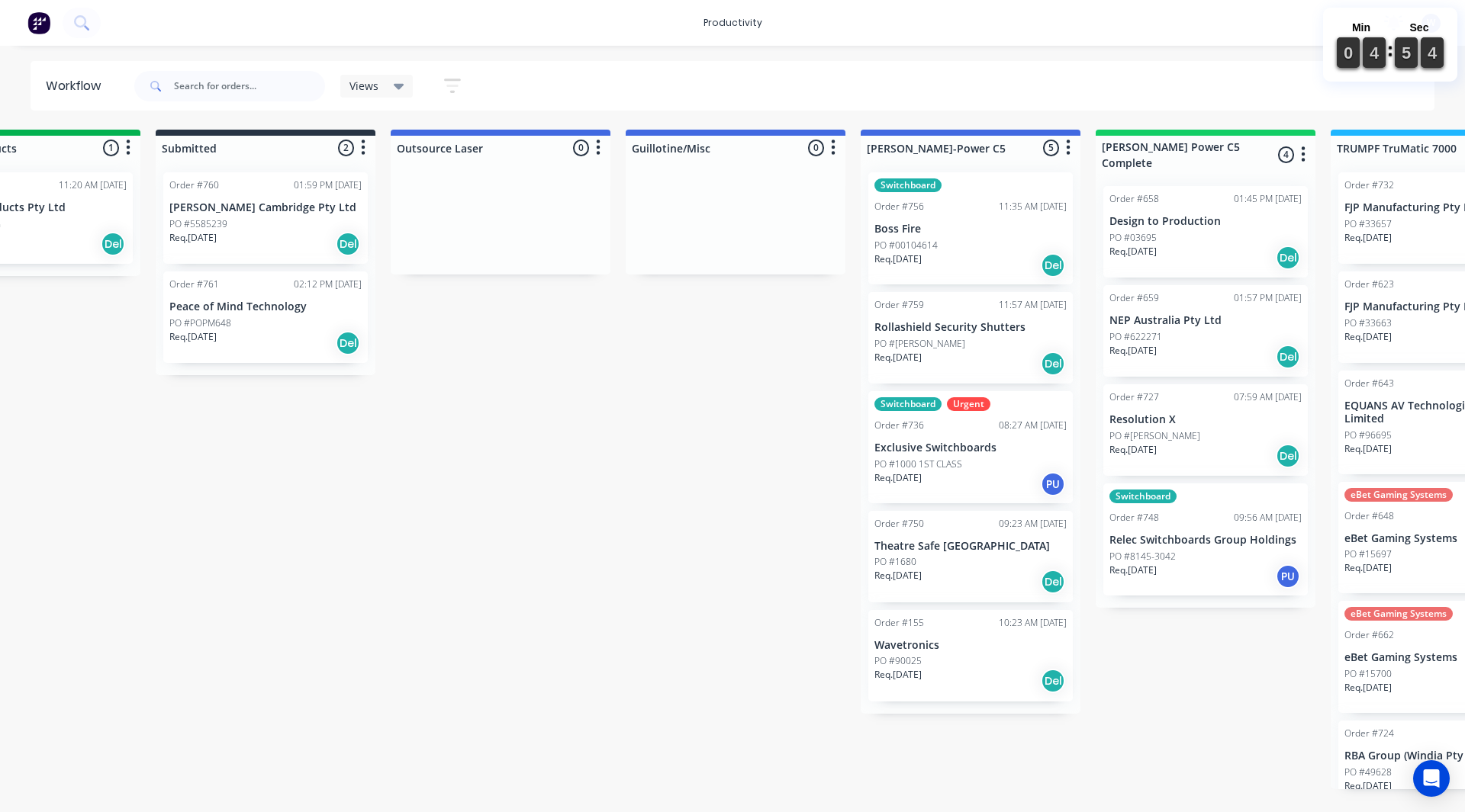
scroll to position [0, 641]
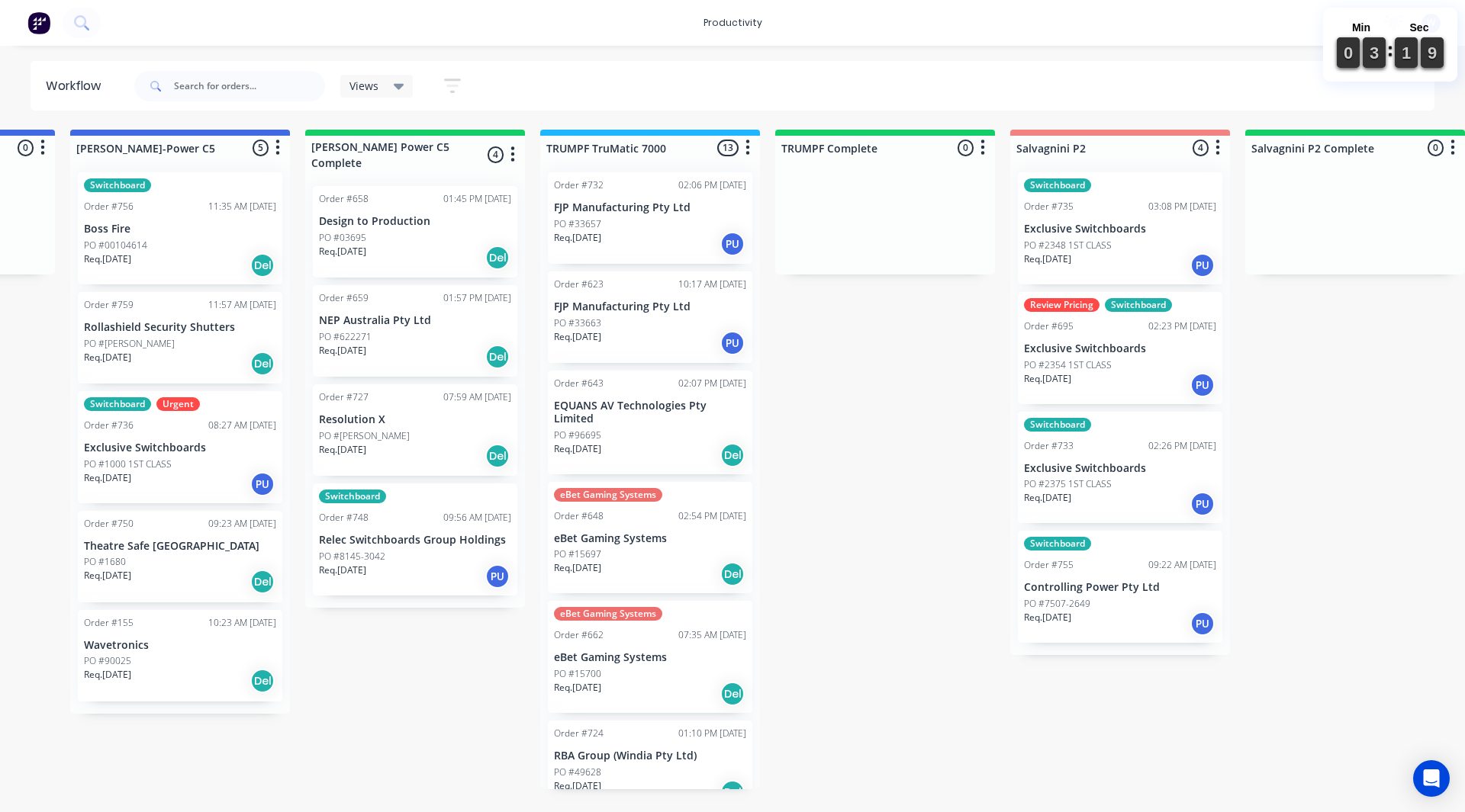
scroll to position [0, 1381]
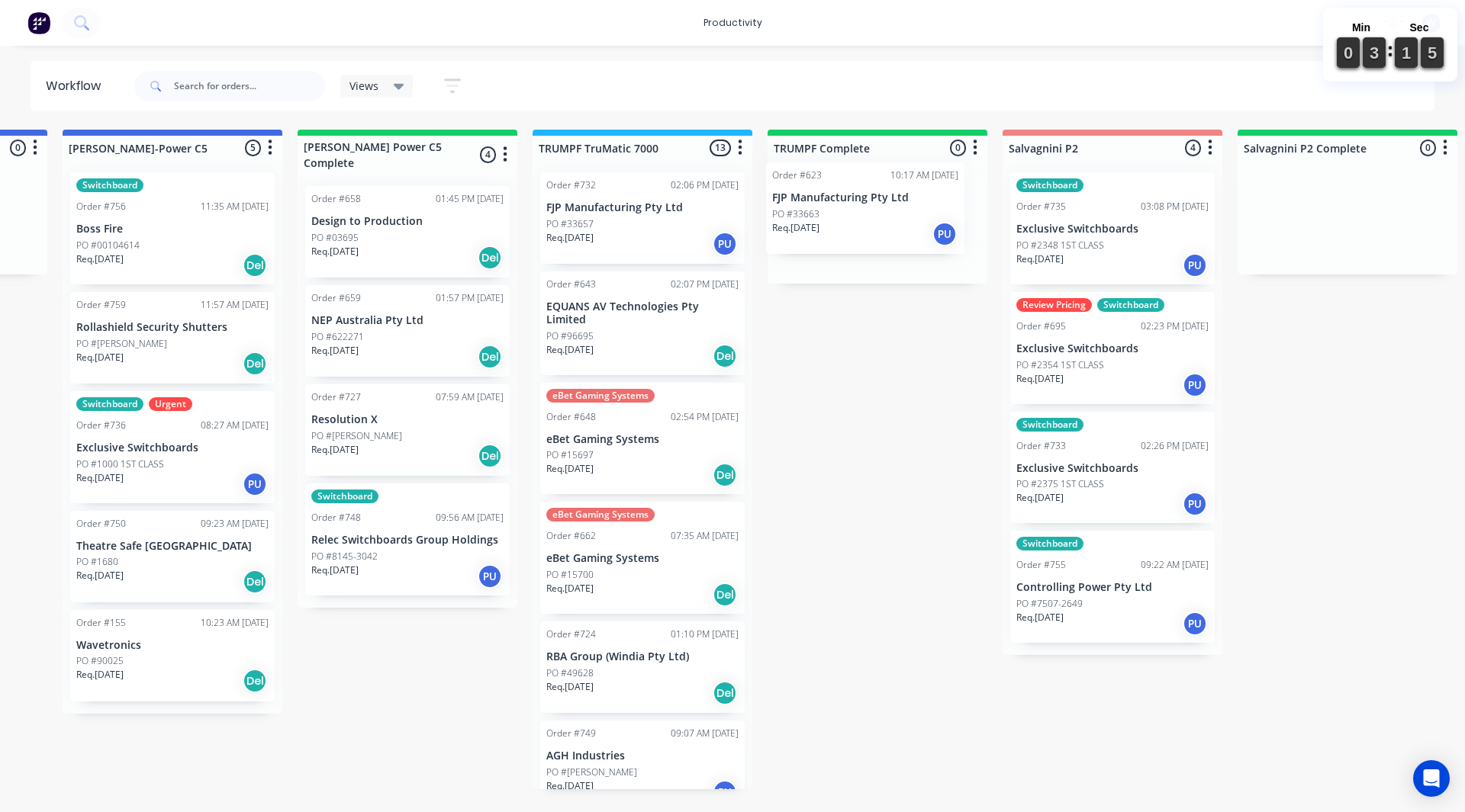
drag, startPoint x: 614, startPoint y: 336, endPoint x: 845, endPoint y: 222, distance: 257.6
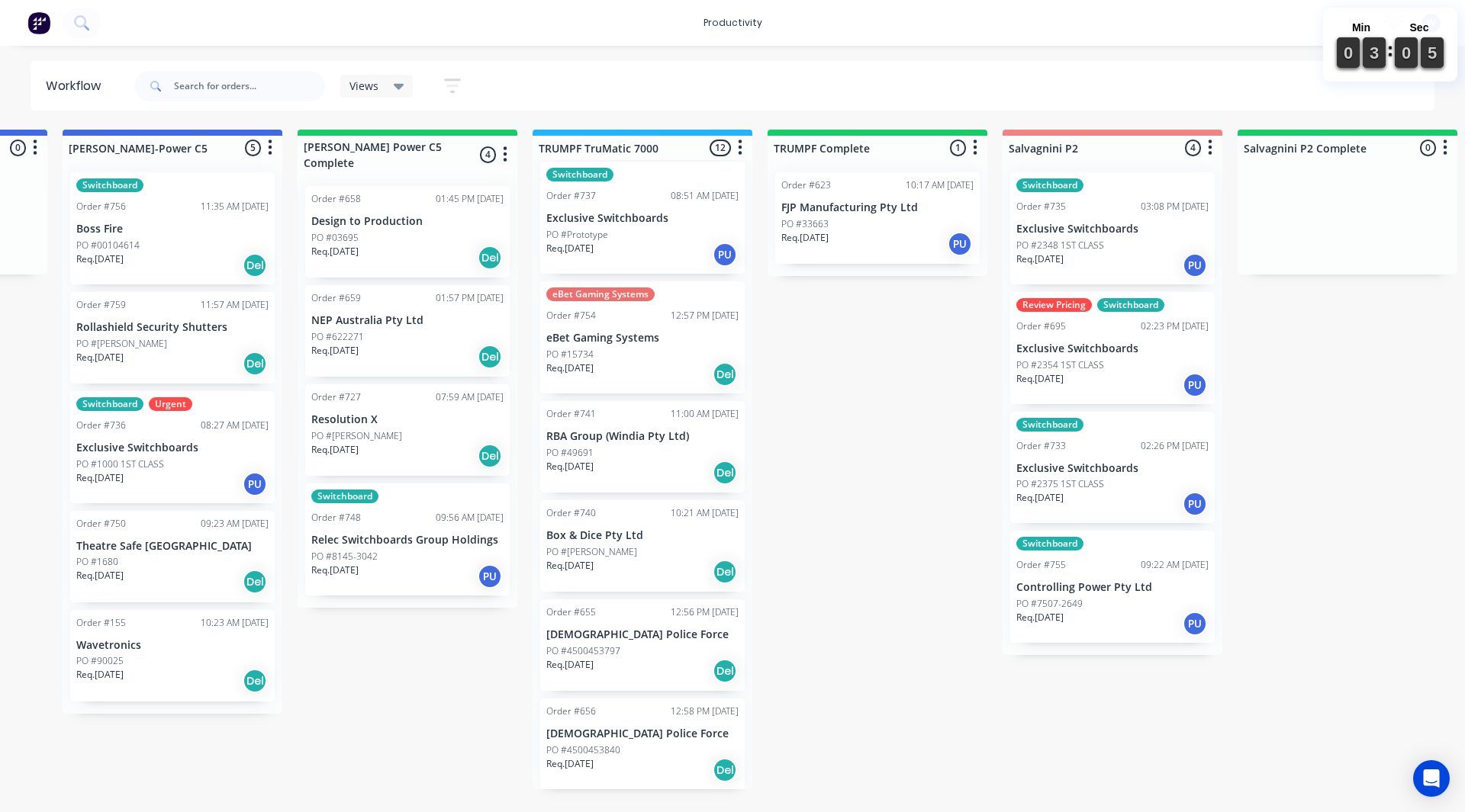
scroll to position [659, 0]
